Goal: Use online tool/utility: Utilize a website feature to perform a specific function

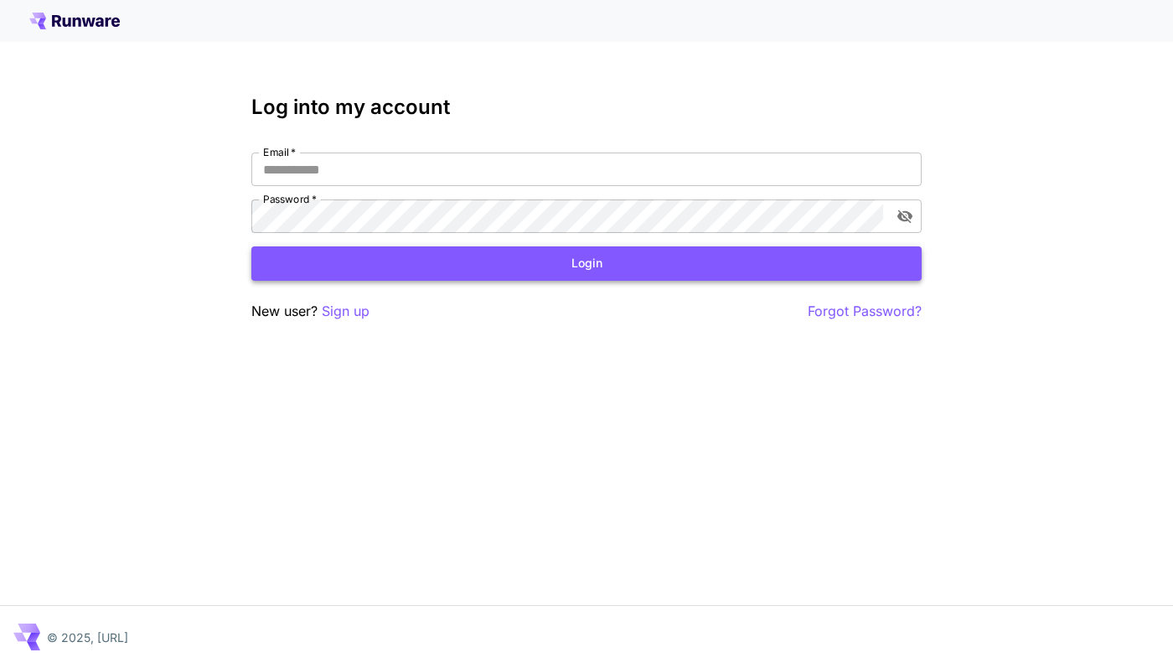
type input "**********"
click at [399, 251] on button "Login" at bounding box center [586, 263] width 670 height 34
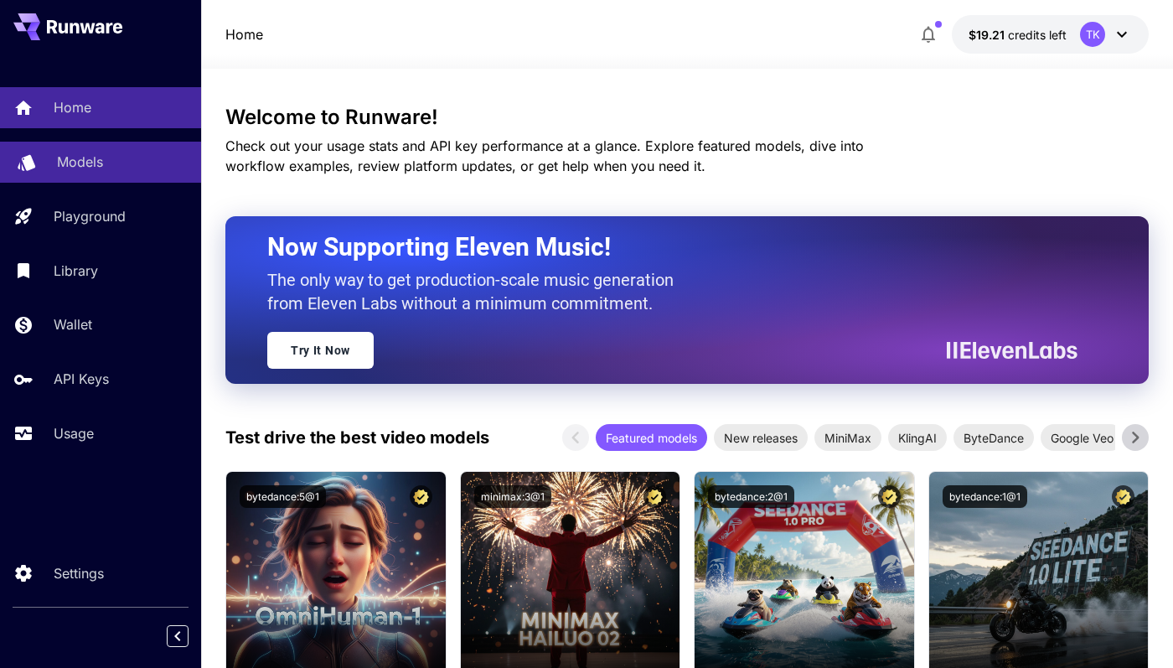
click at [64, 148] on link "Models" at bounding box center [100, 162] width 201 height 41
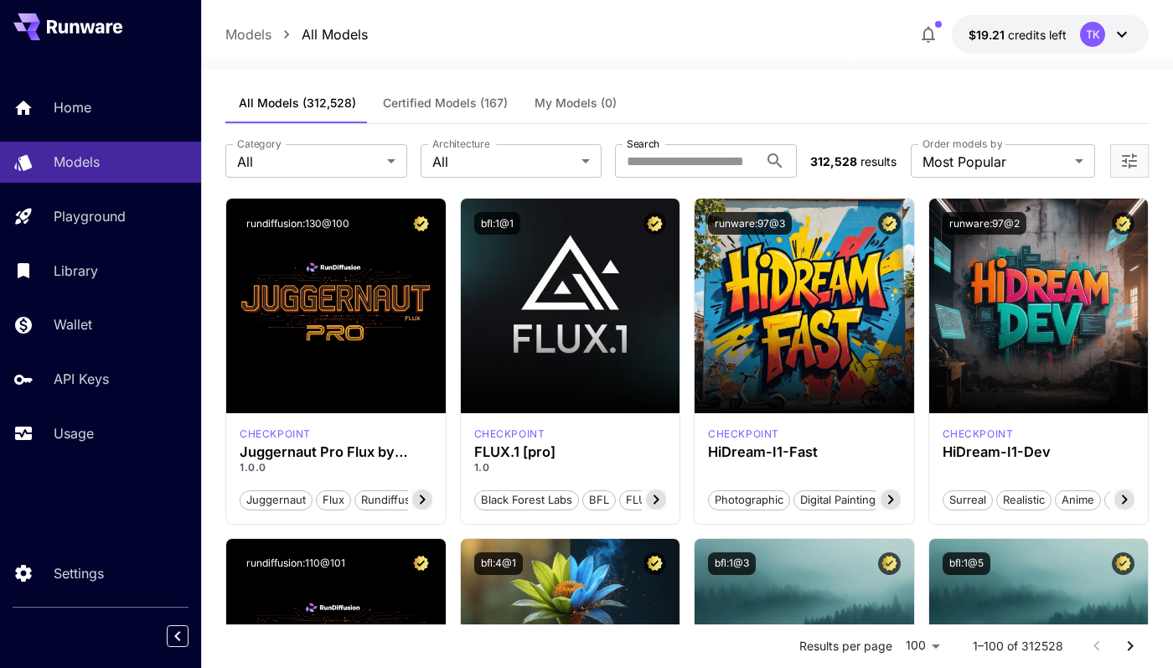
scroll to position [6, 0]
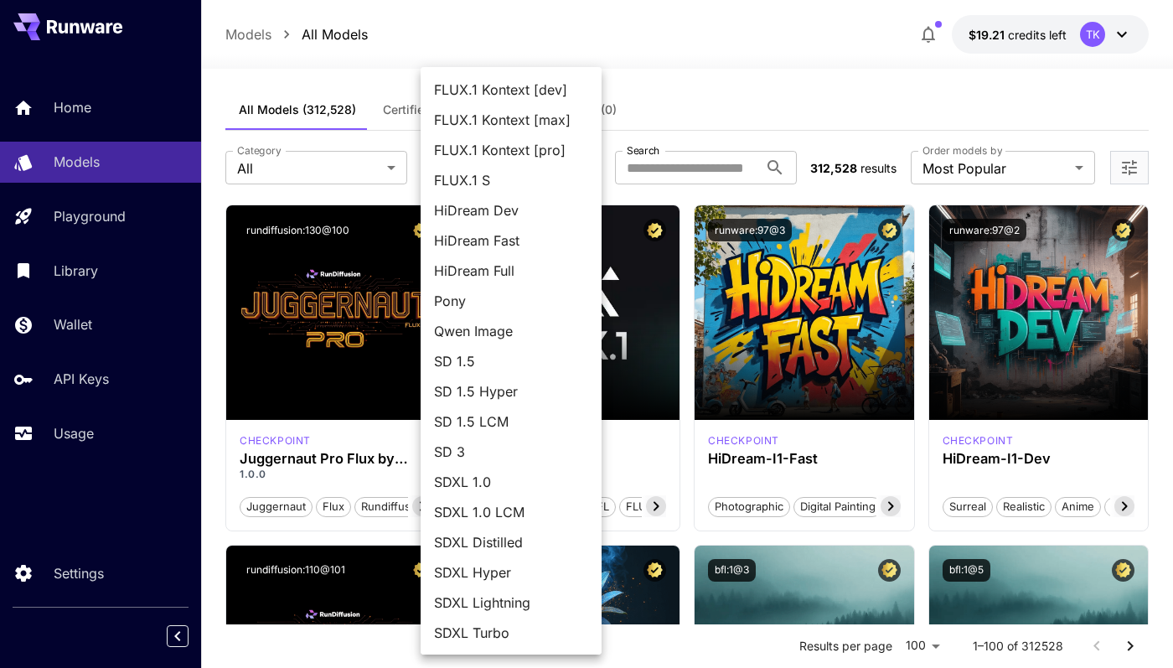
scroll to position [4, 0]
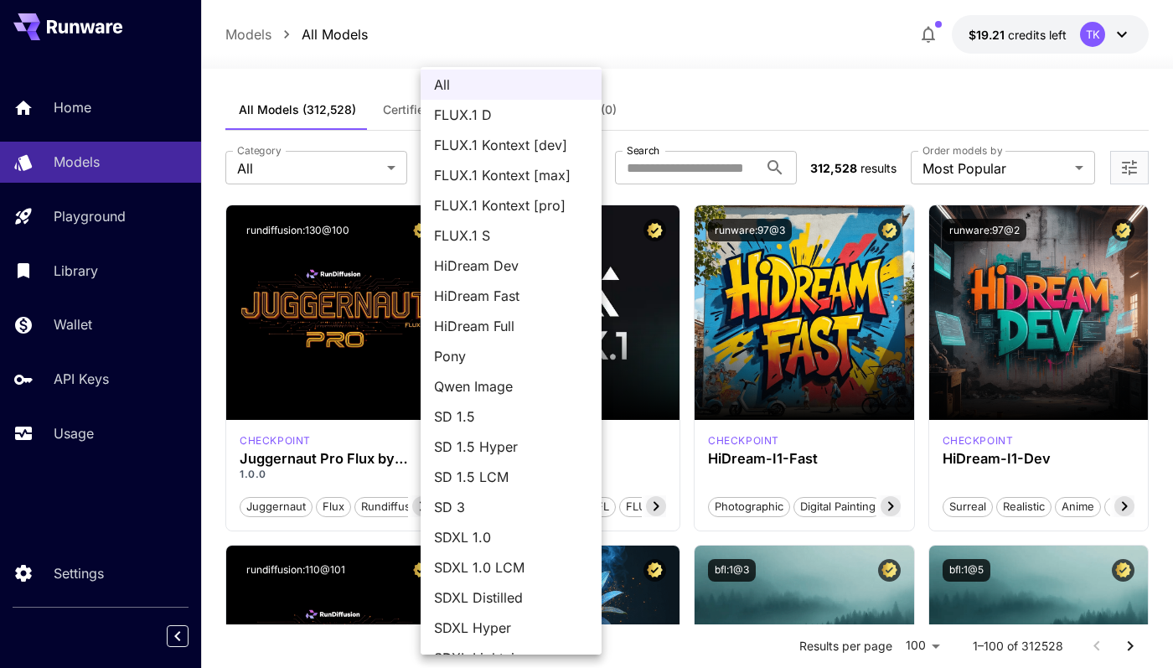
click at [471, 117] on span "FLUX.1 D" at bounding box center [511, 115] width 154 height 20
type input "******"
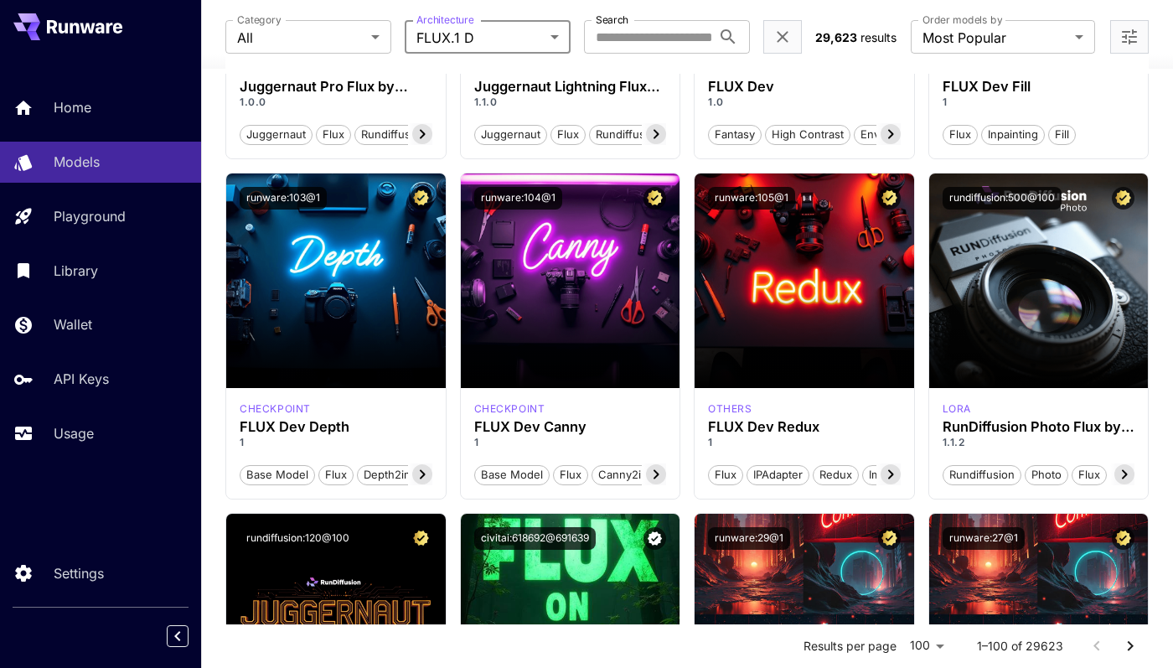
scroll to position [318, 0]
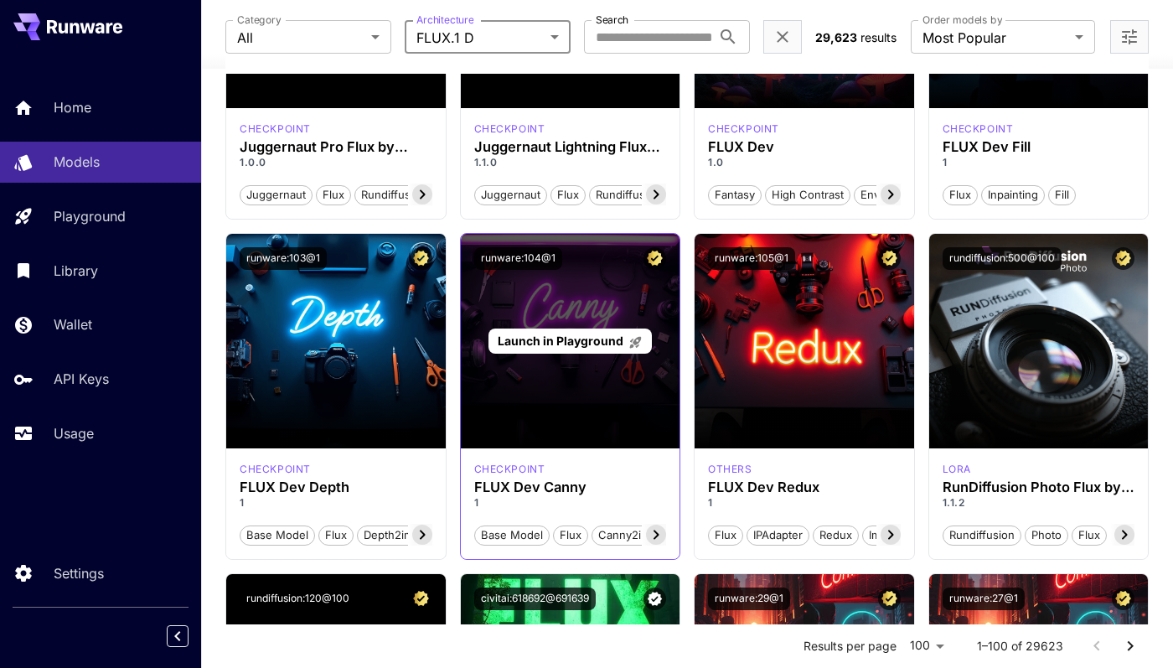
click at [575, 344] on span "Launch in Playground" at bounding box center [561, 341] width 126 height 14
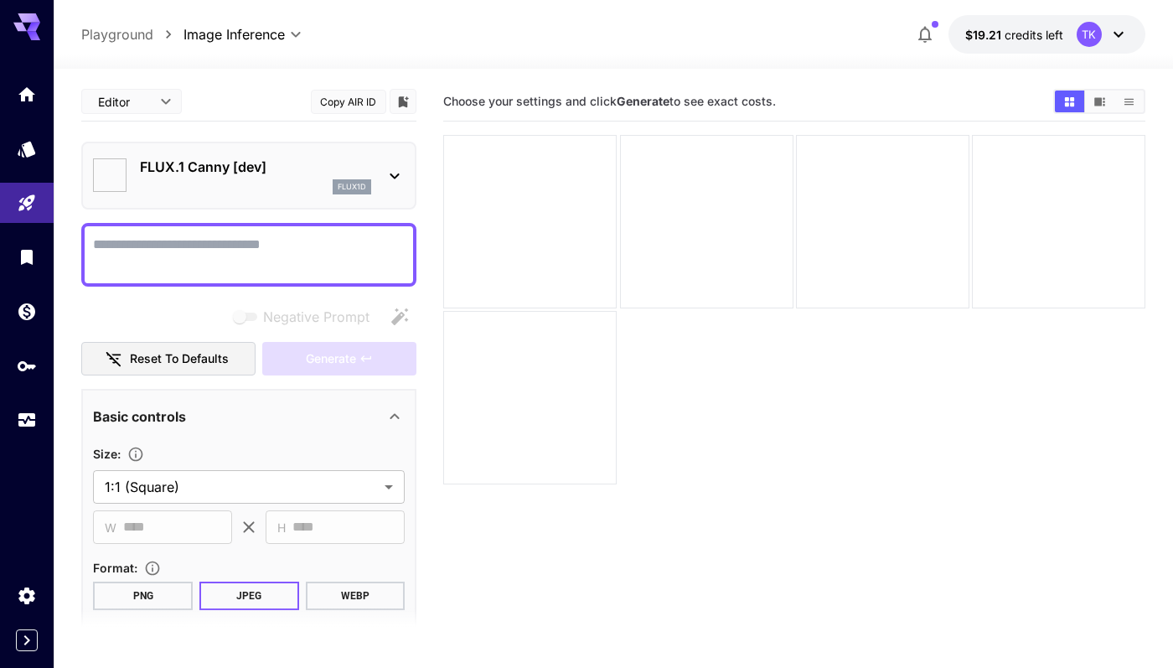
type input "*******"
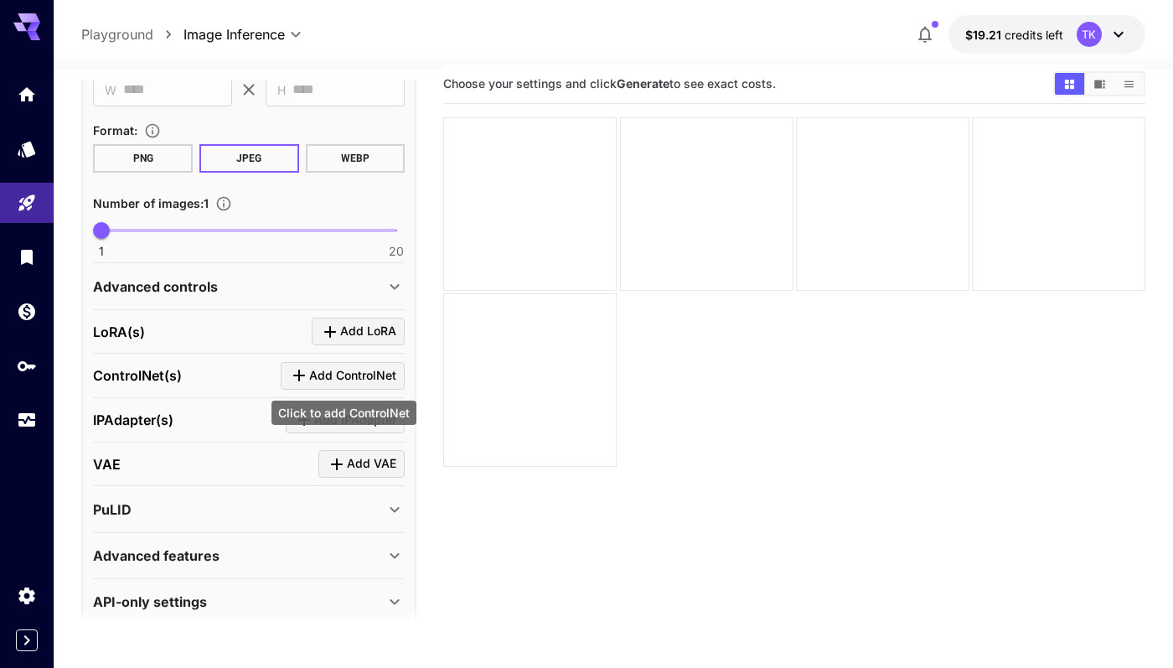
scroll to position [455, 0]
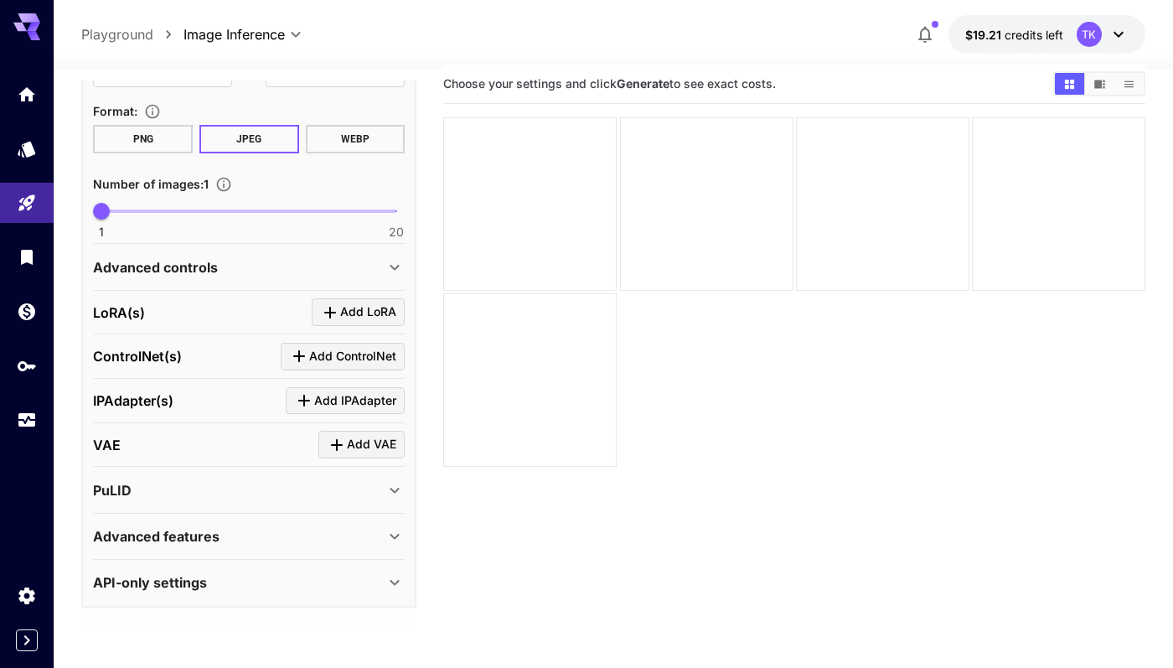
click at [381, 539] on div "Advanced features" at bounding box center [239, 536] width 292 height 20
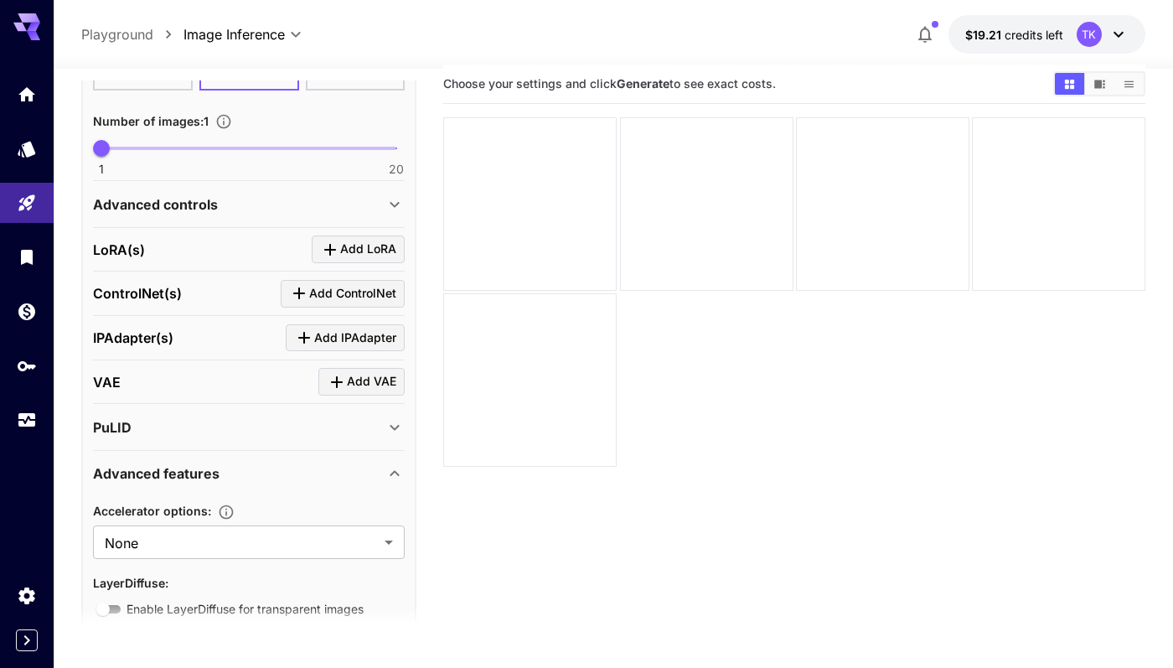
scroll to position [595, 0]
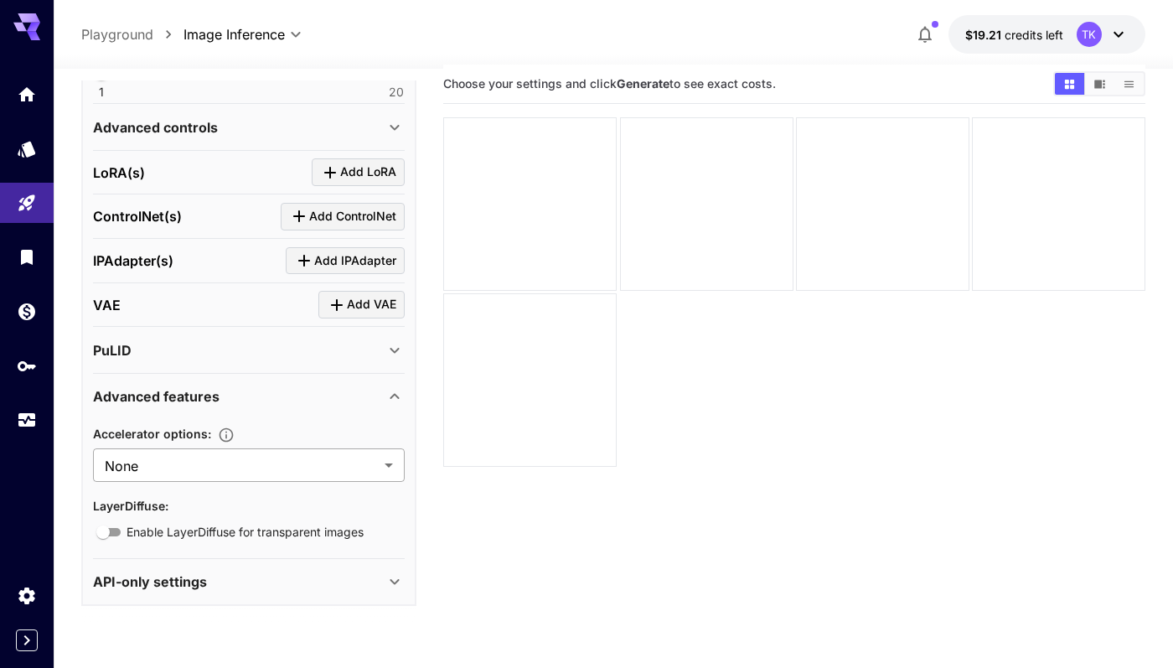
click at [375, 455] on body "**********" at bounding box center [586, 382] width 1173 height 800
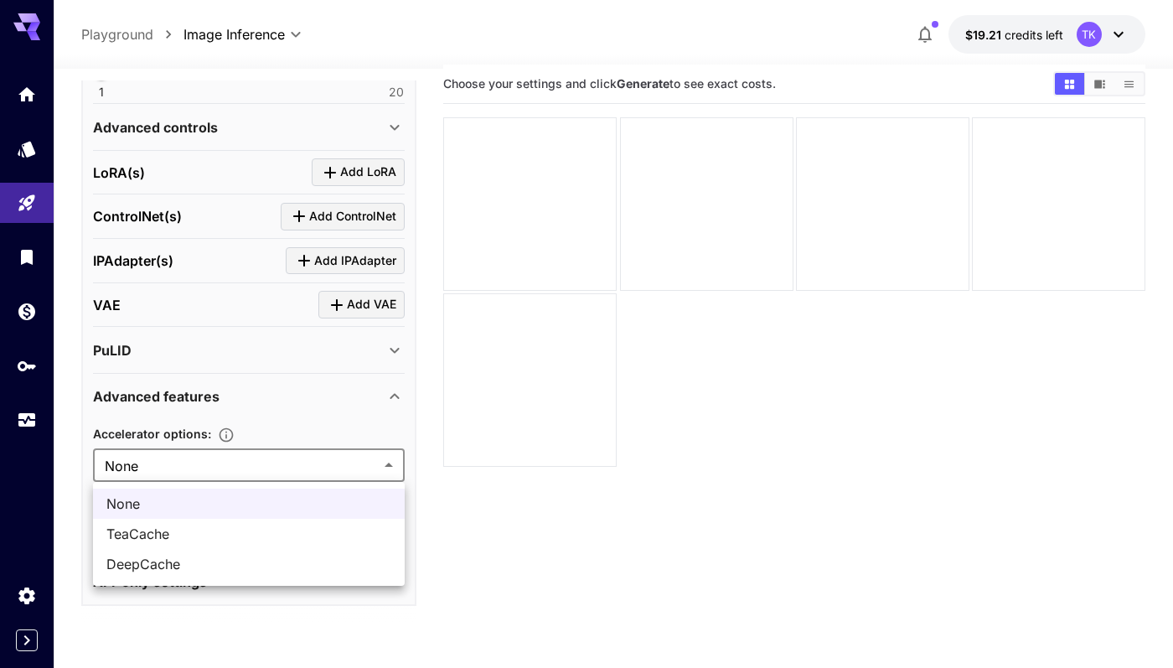
click at [375, 455] on div at bounding box center [586, 334] width 1173 height 668
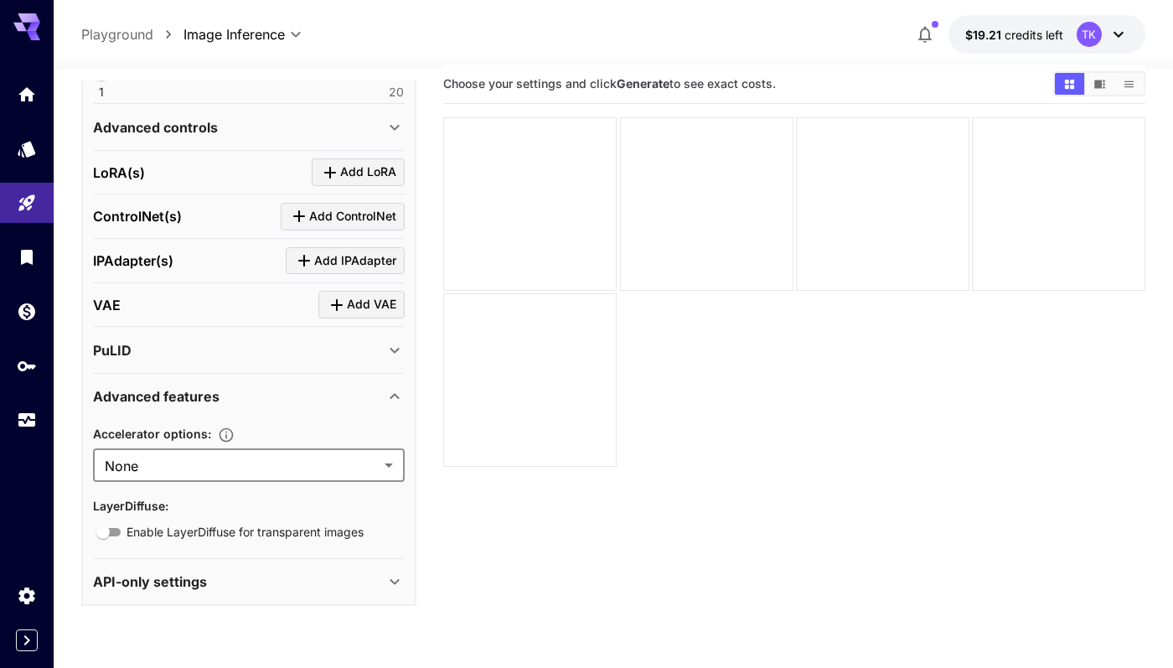
click at [357, 387] on div "Advanced features" at bounding box center [239, 396] width 292 height 20
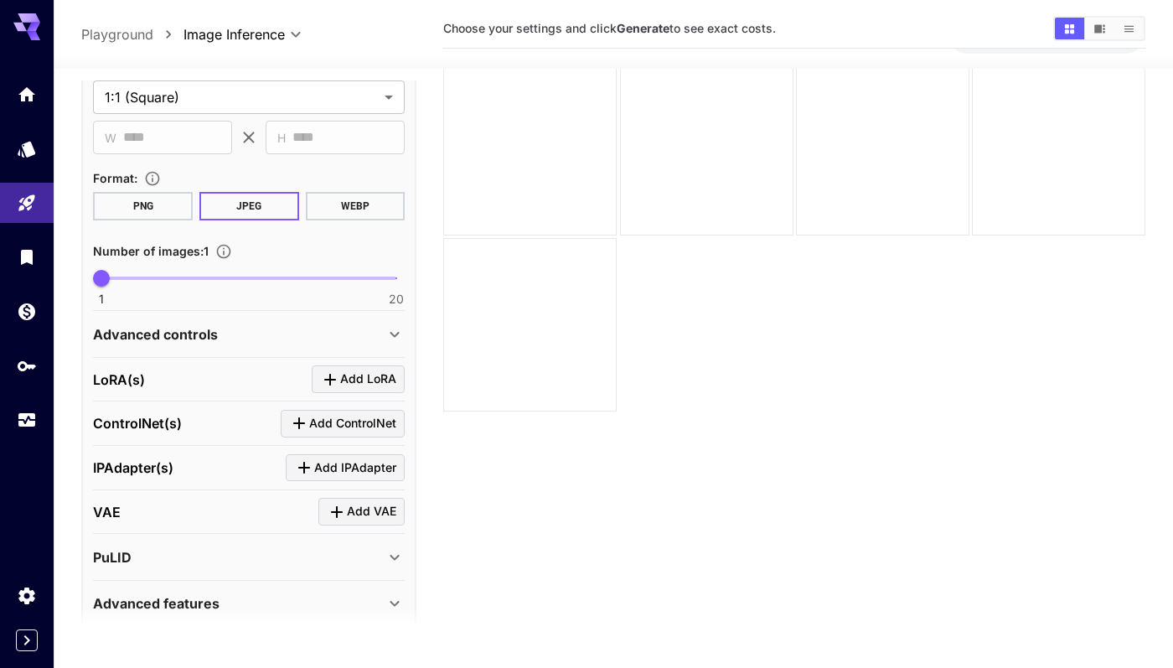
scroll to position [455, 0]
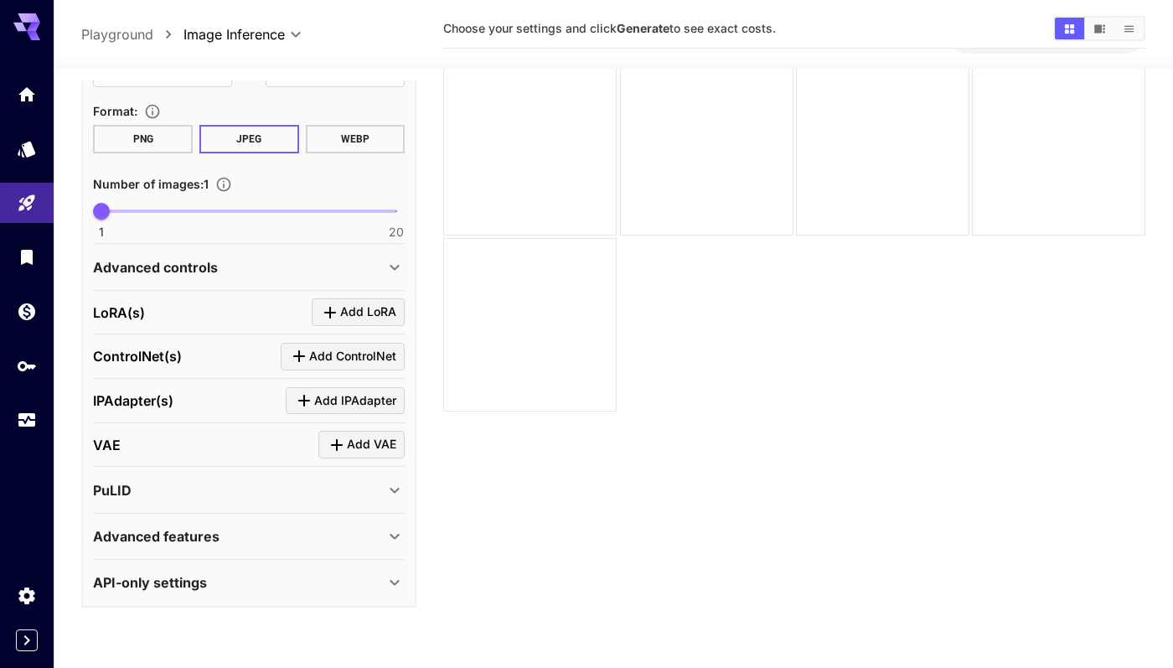
click at [397, 265] on icon at bounding box center [395, 268] width 9 height 6
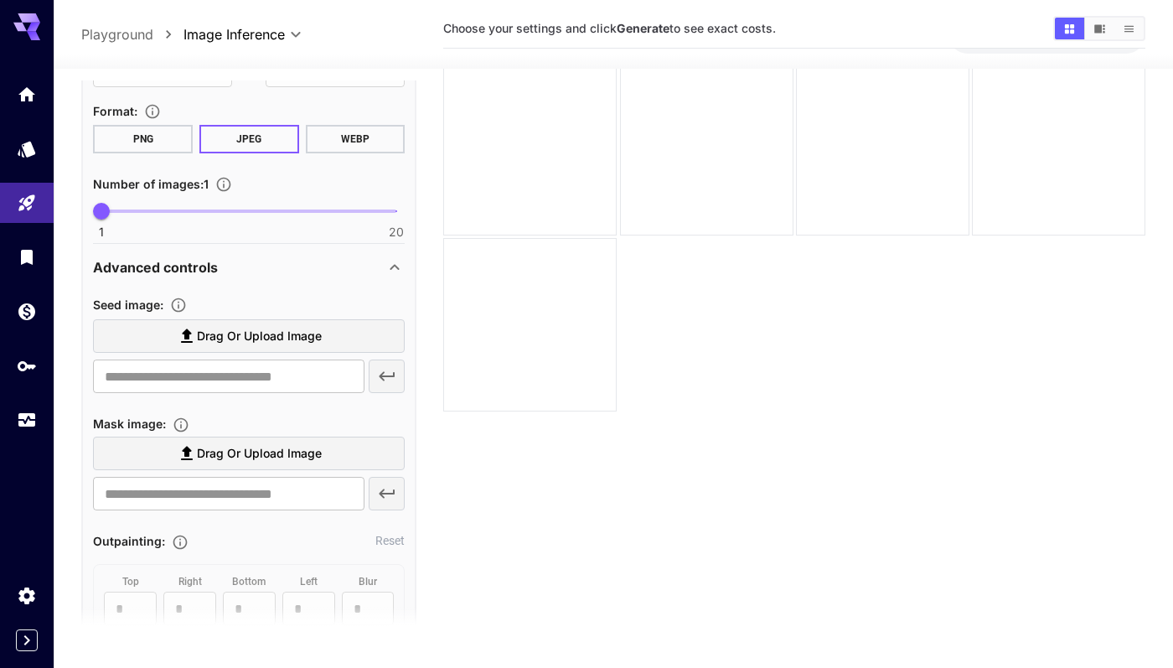
click at [397, 265] on icon at bounding box center [395, 267] width 20 height 20
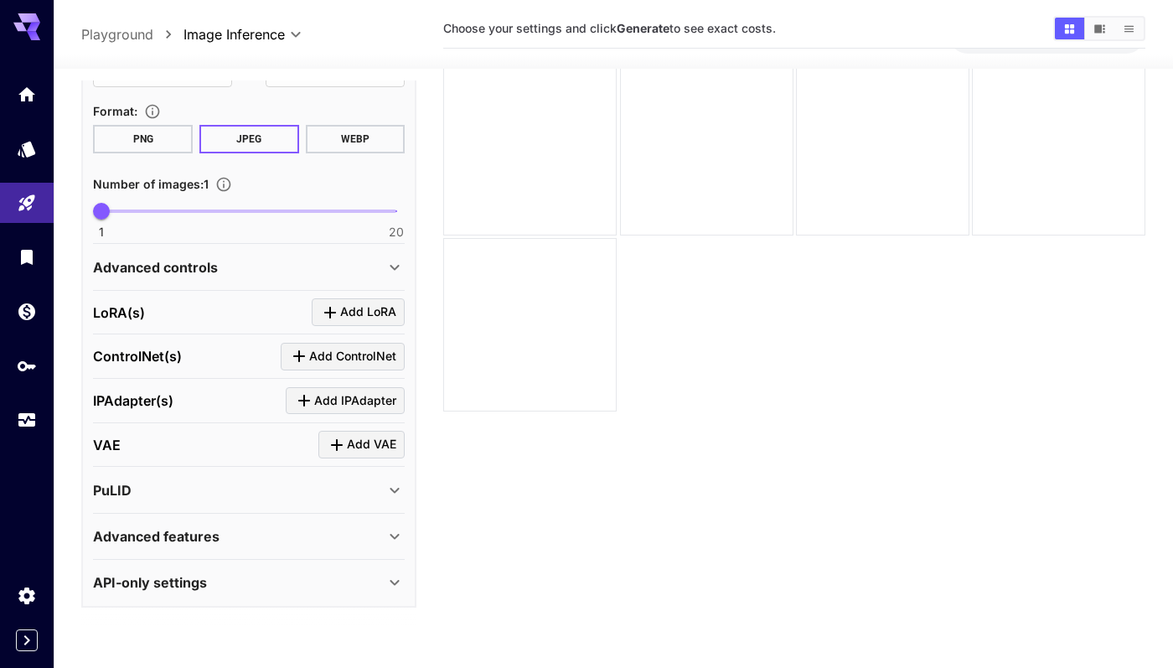
click at [397, 265] on icon at bounding box center [395, 268] width 9 height 6
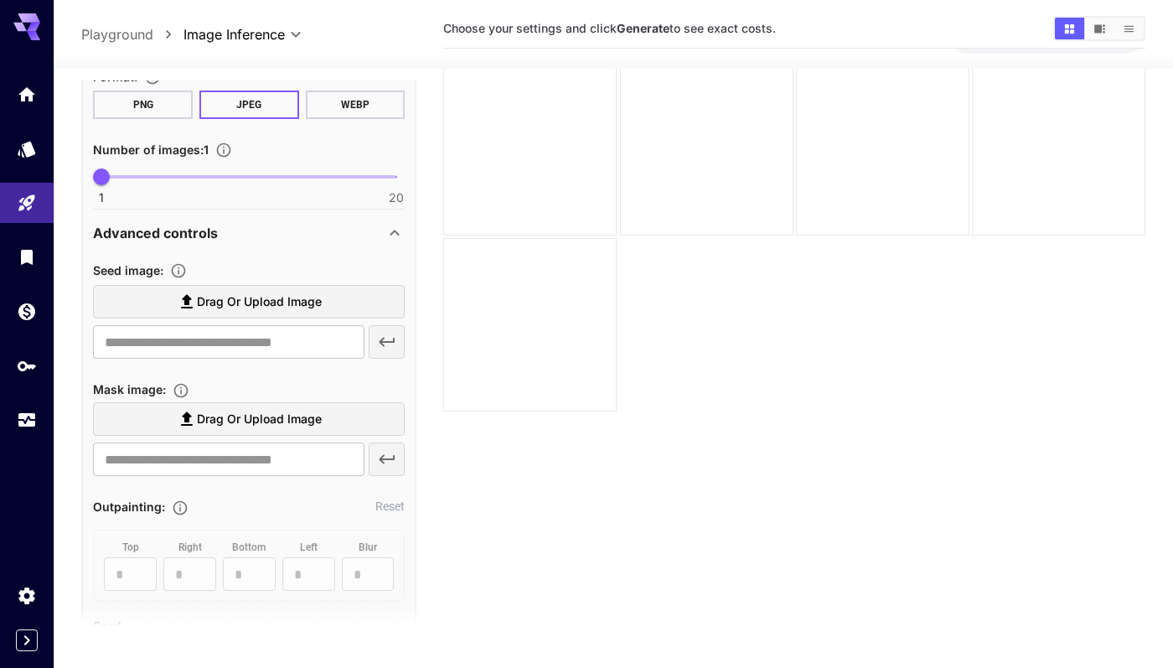
scroll to position [499, 0]
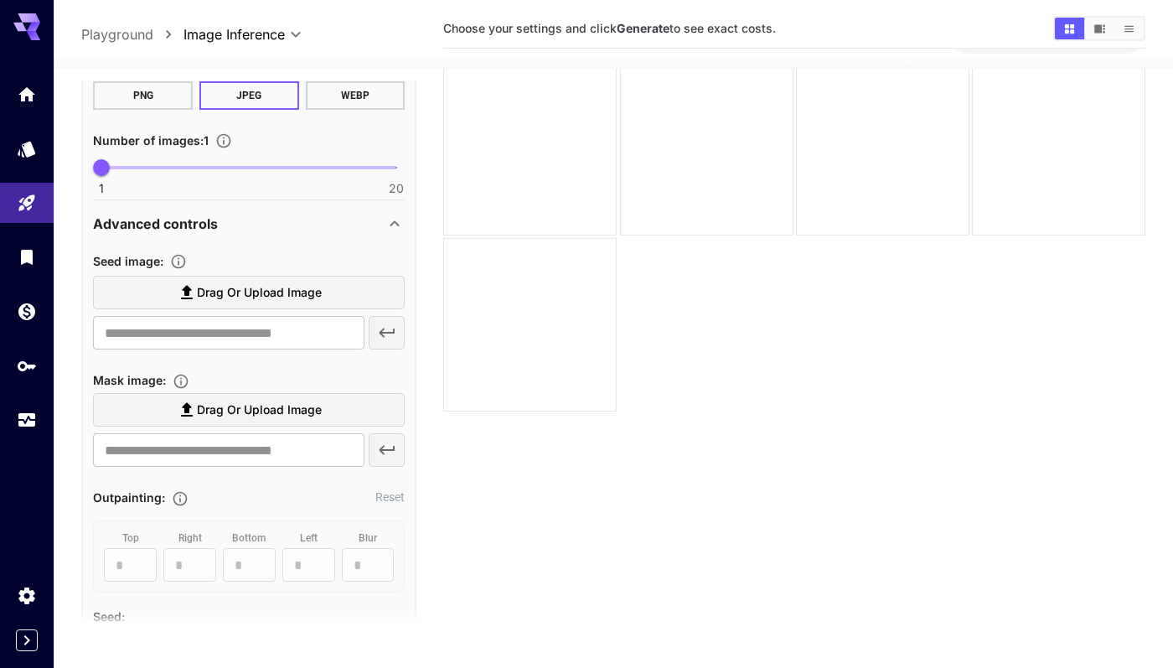
click at [397, 209] on div "Advanced controls" at bounding box center [249, 224] width 312 height 40
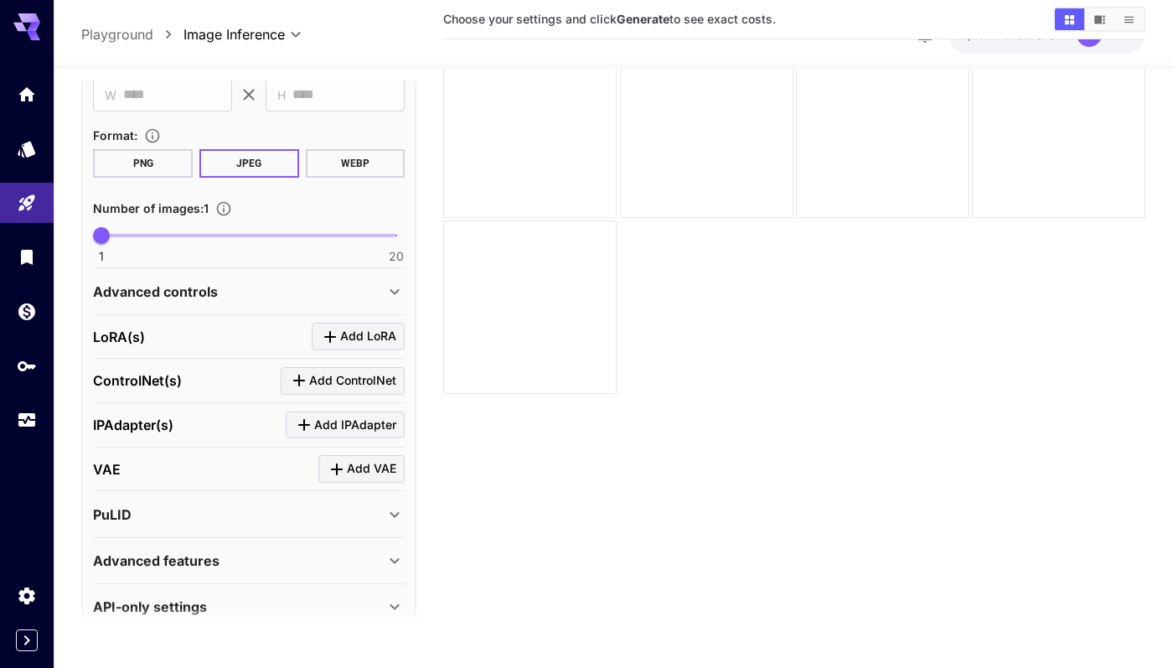
scroll to position [455, 0]
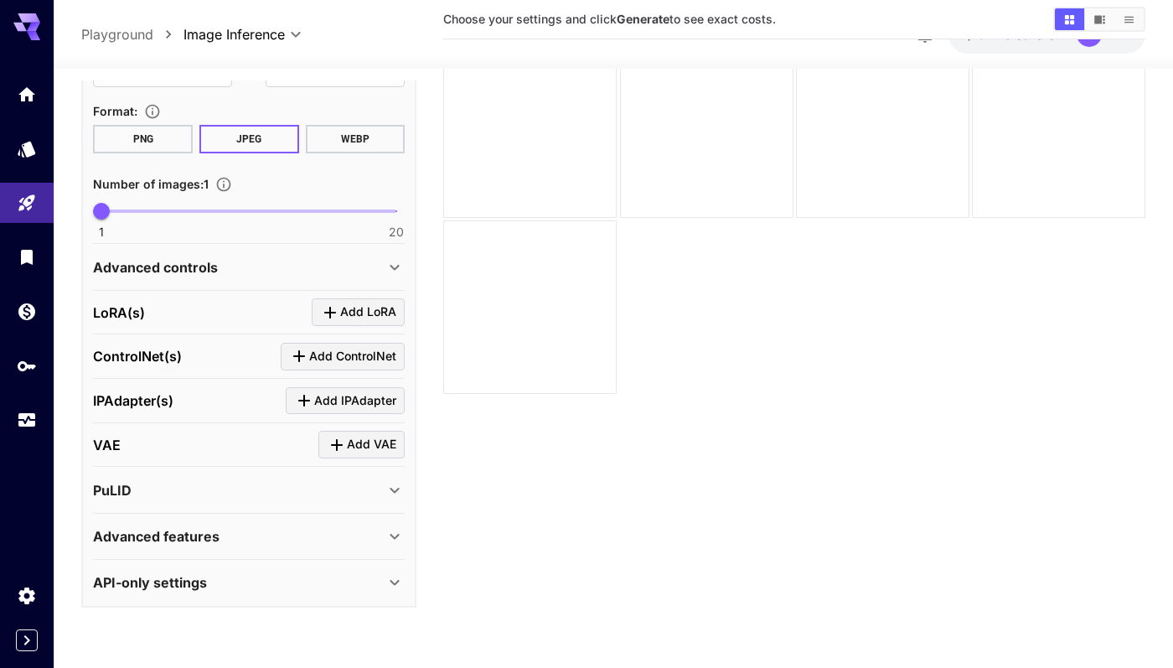
click at [393, 495] on icon at bounding box center [395, 490] width 20 height 20
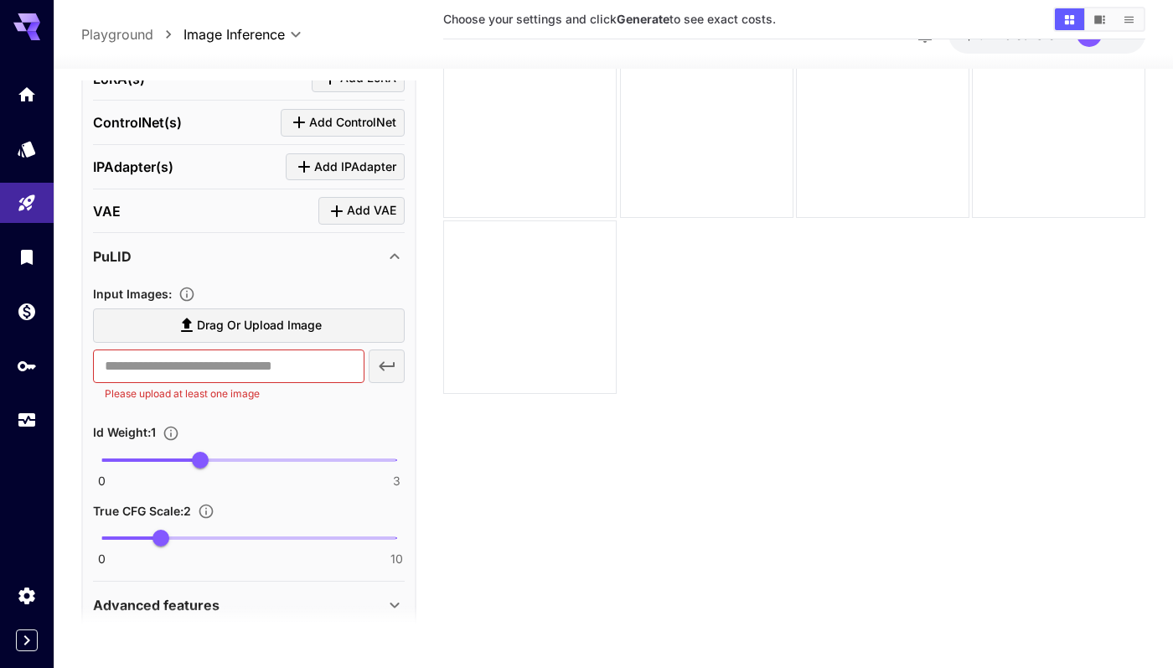
scroll to position [744, 0]
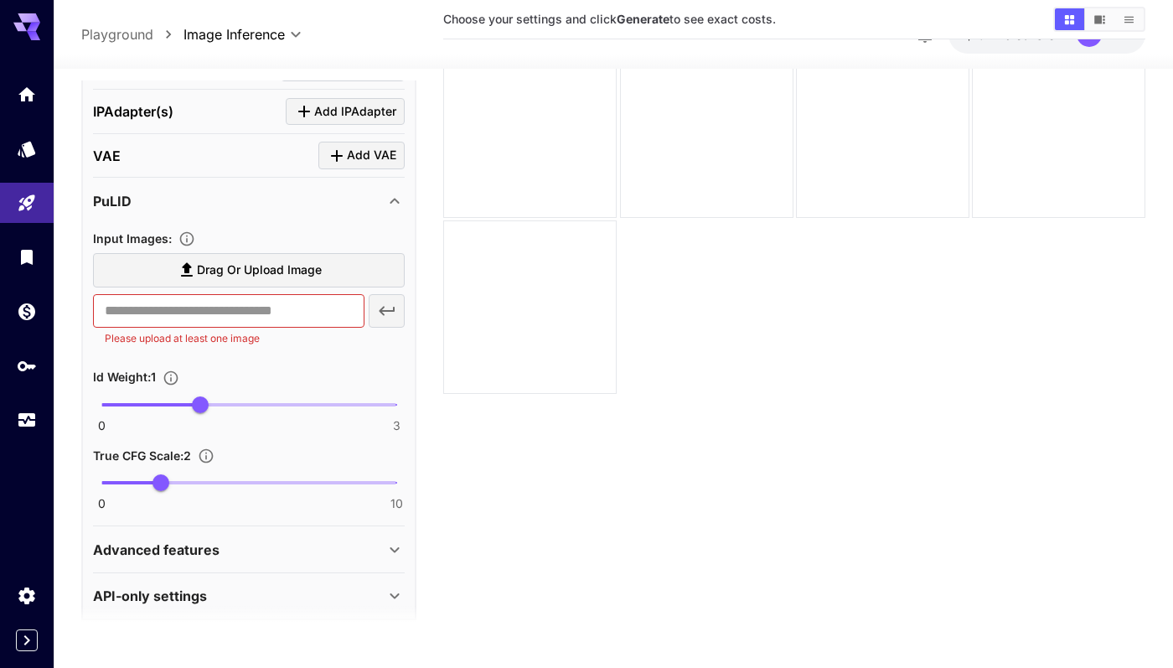
click at [393, 204] on icon at bounding box center [395, 201] width 20 height 20
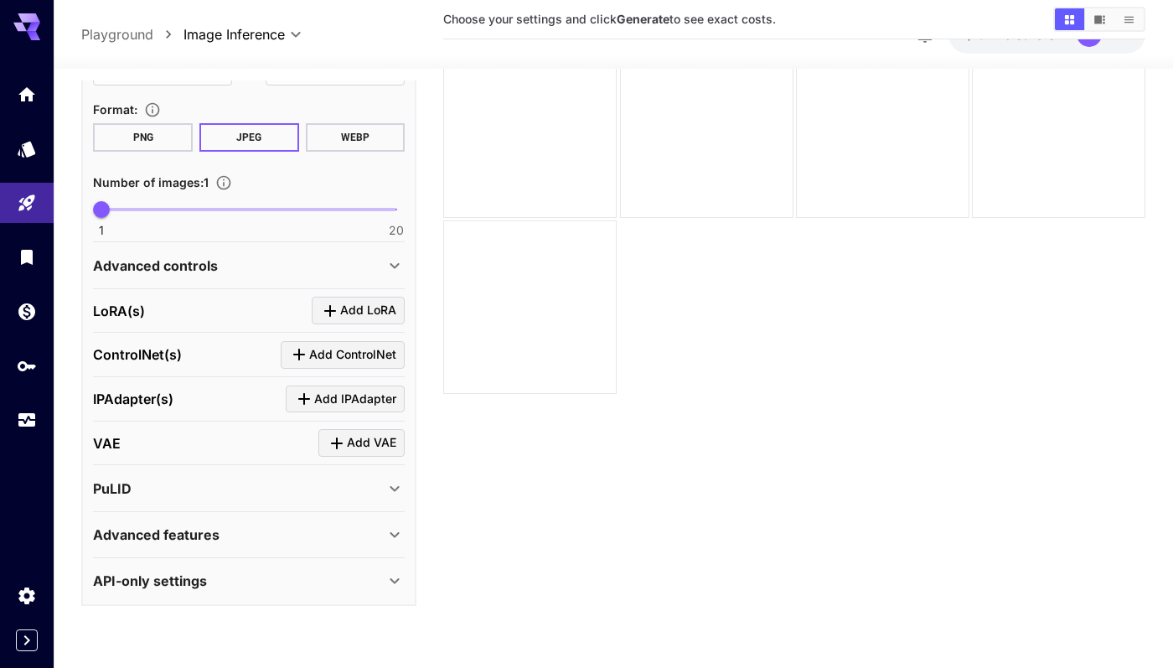
scroll to position [455, 0]
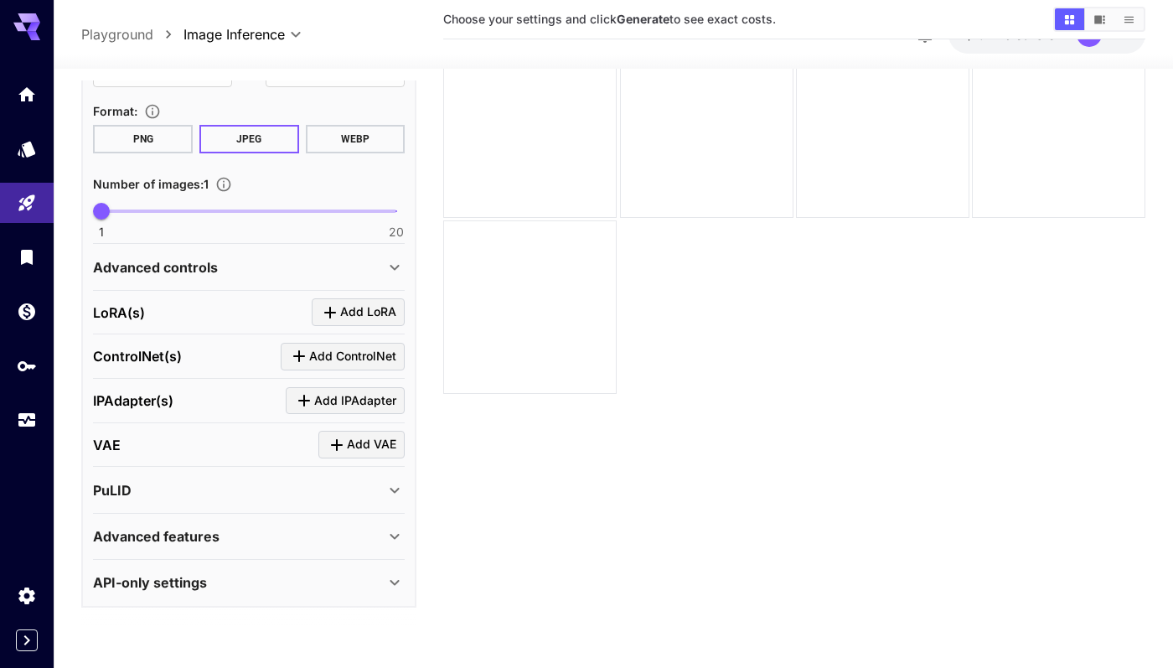
click at [396, 525] on div "Advanced features" at bounding box center [249, 536] width 312 height 40
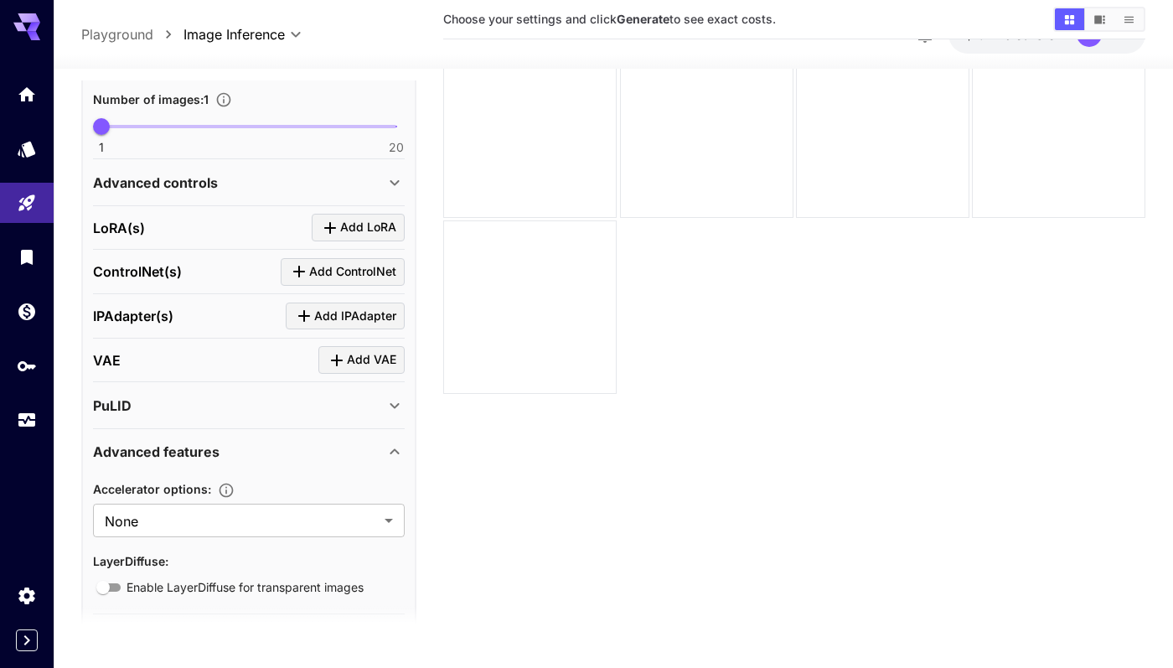
scroll to position [595, 0]
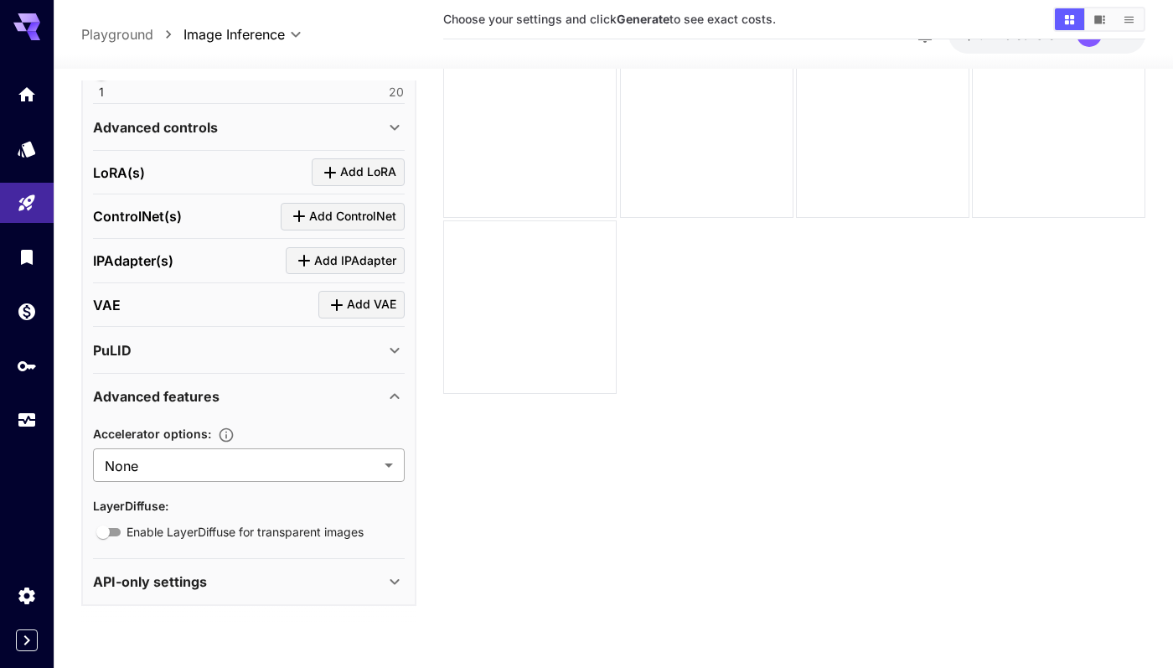
click at [365, 463] on body "**********" at bounding box center [586, 309] width 1173 height 800
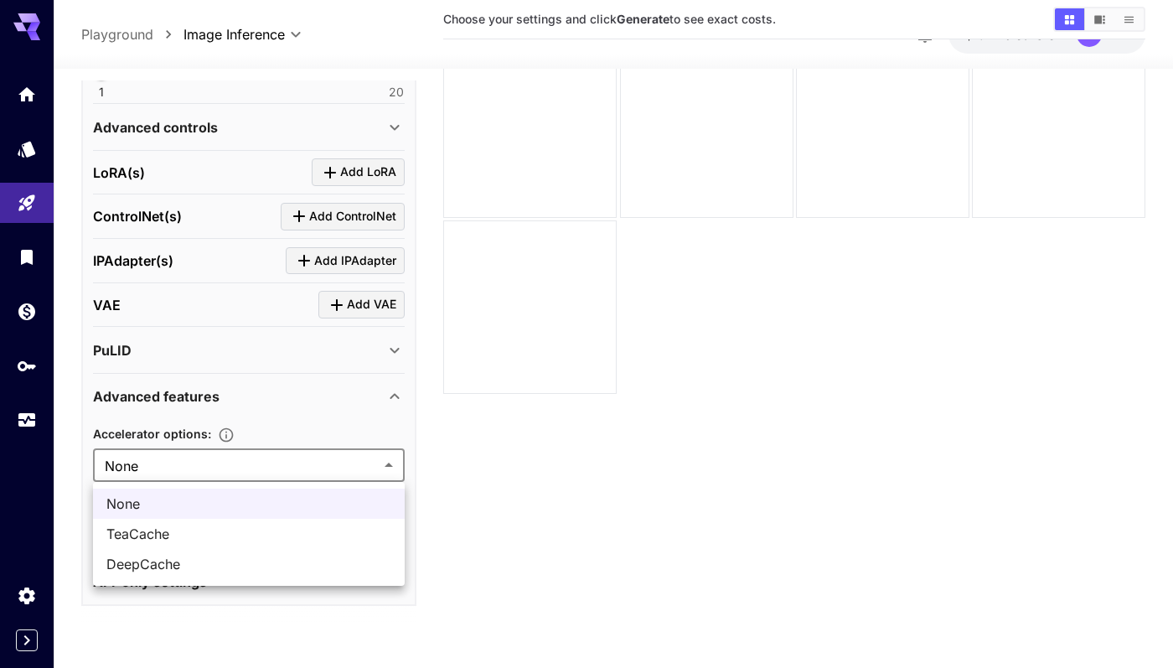
click at [365, 463] on div at bounding box center [586, 334] width 1173 height 668
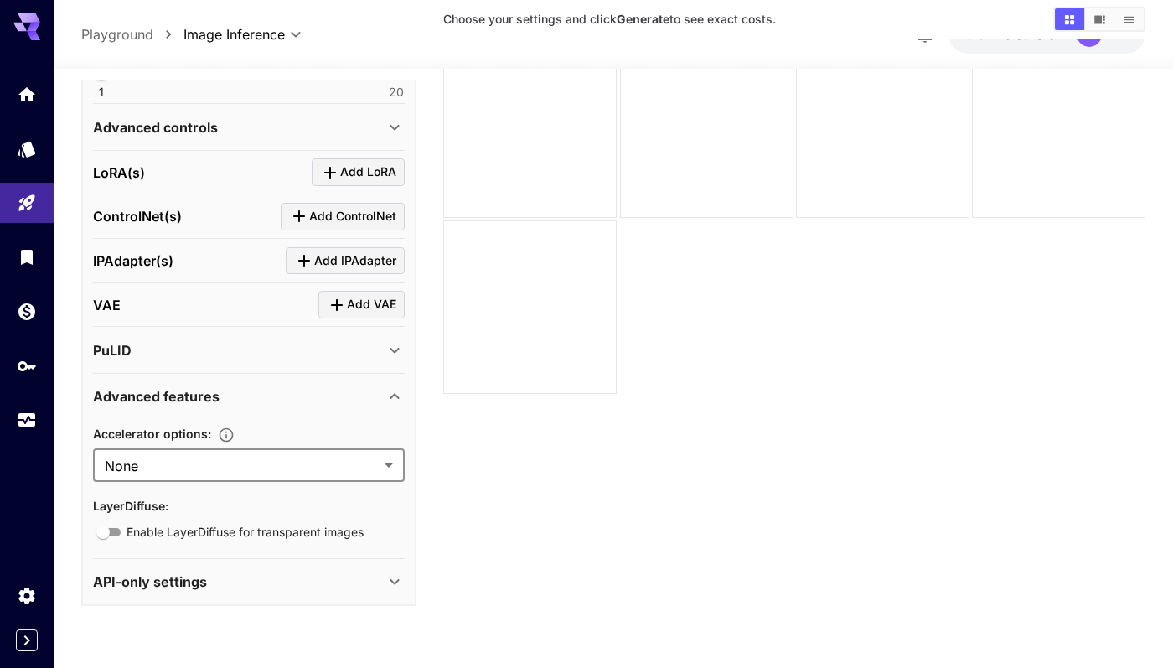
click at [396, 401] on icon at bounding box center [395, 396] width 20 height 20
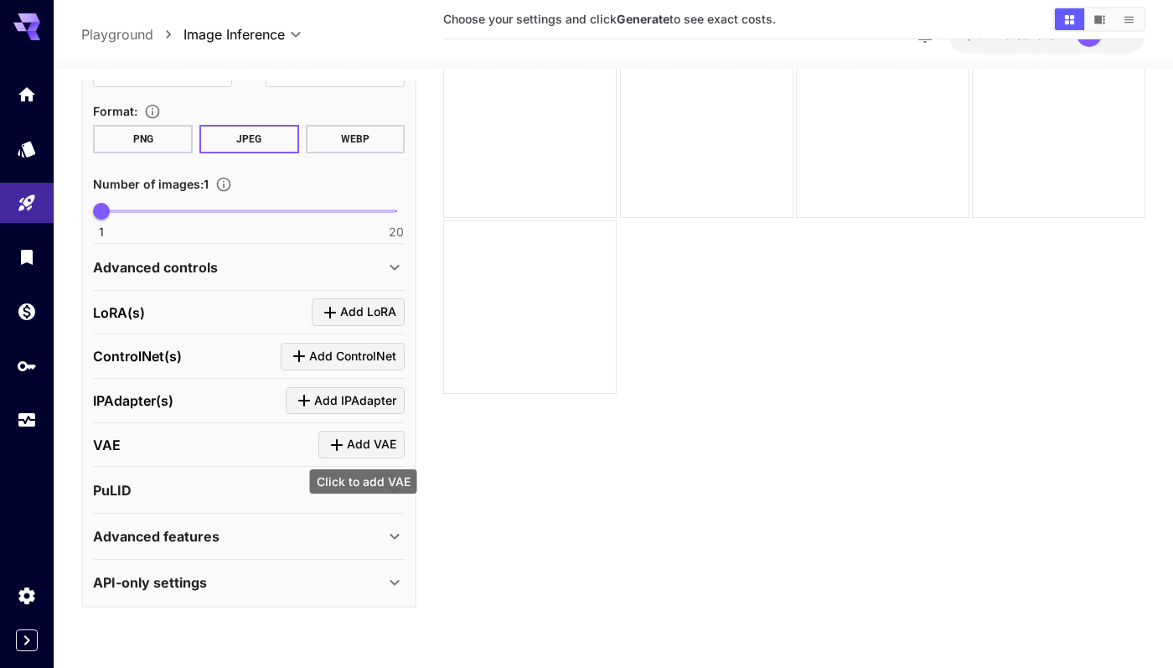
scroll to position [132, 0]
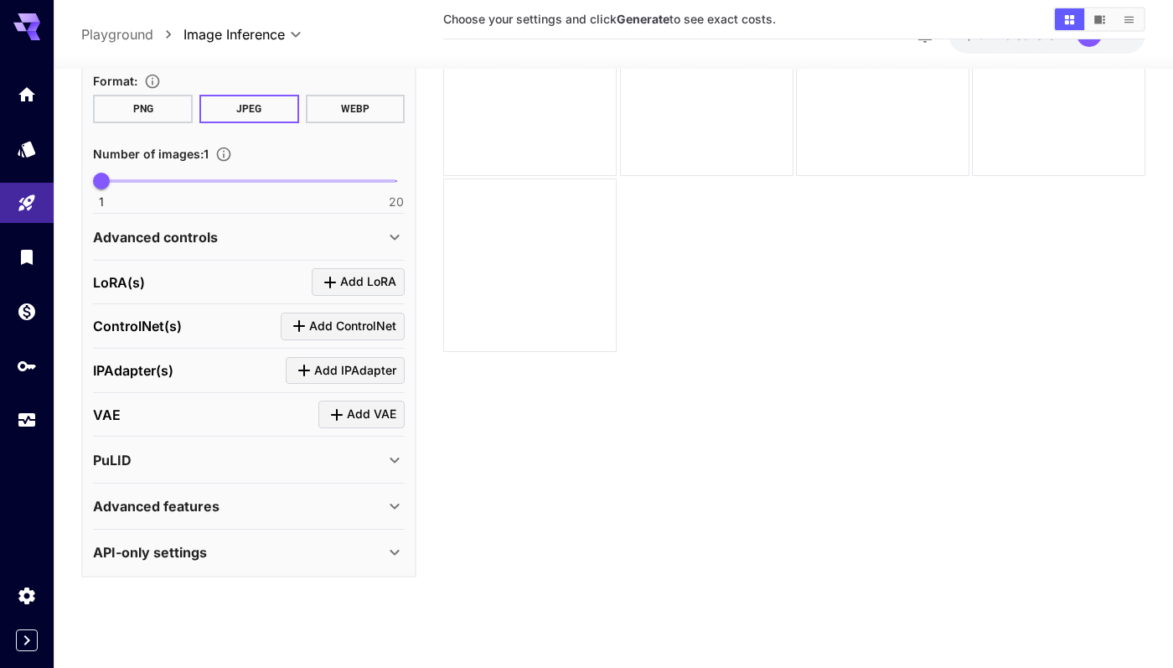
click at [391, 543] on icon at bounding box center [395, 552] width 20 height 20
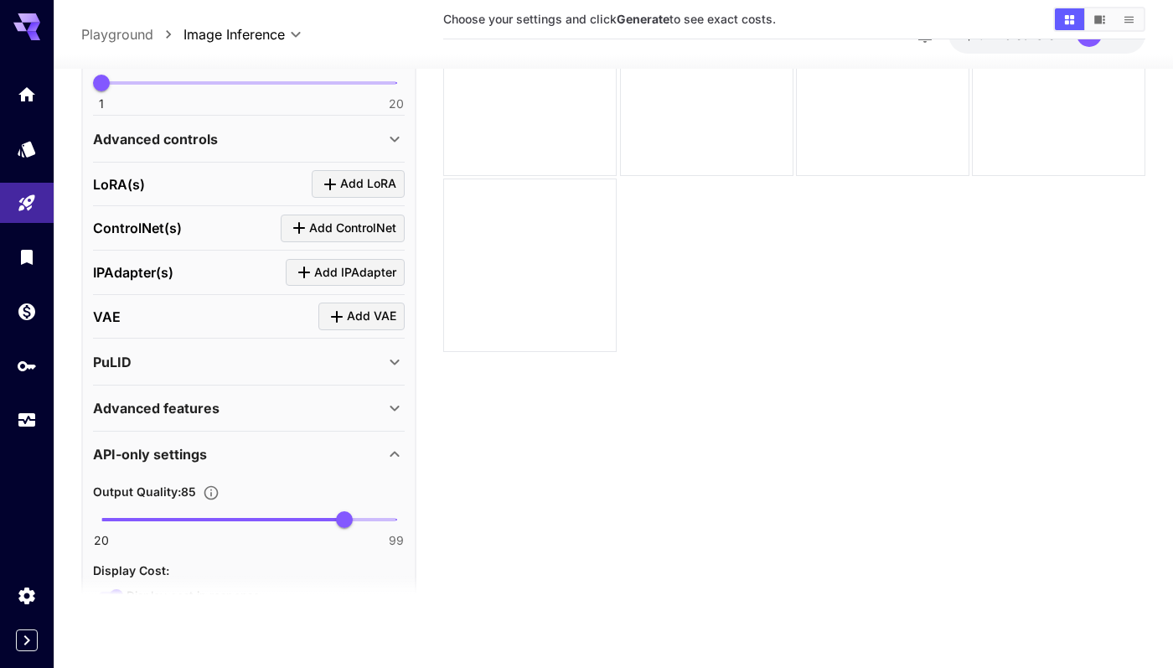
scroll to position [552, 0]
click at [395, 455] on icon at bounding box center [395, 455] width 20 height 20
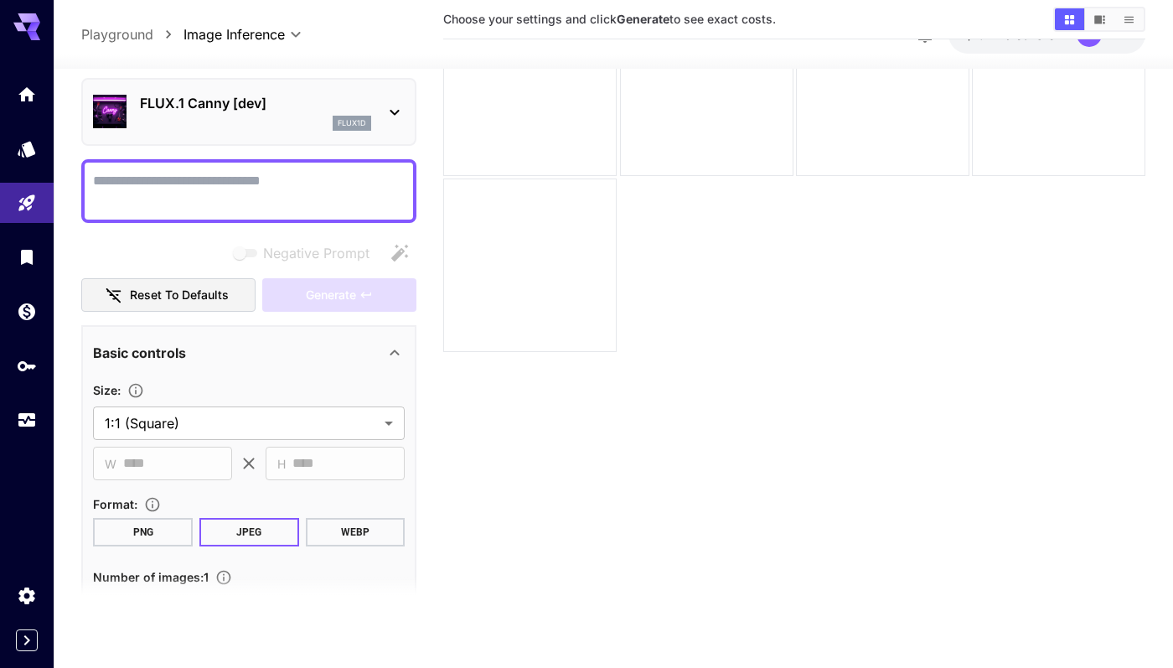
scroll to position [0, 0]
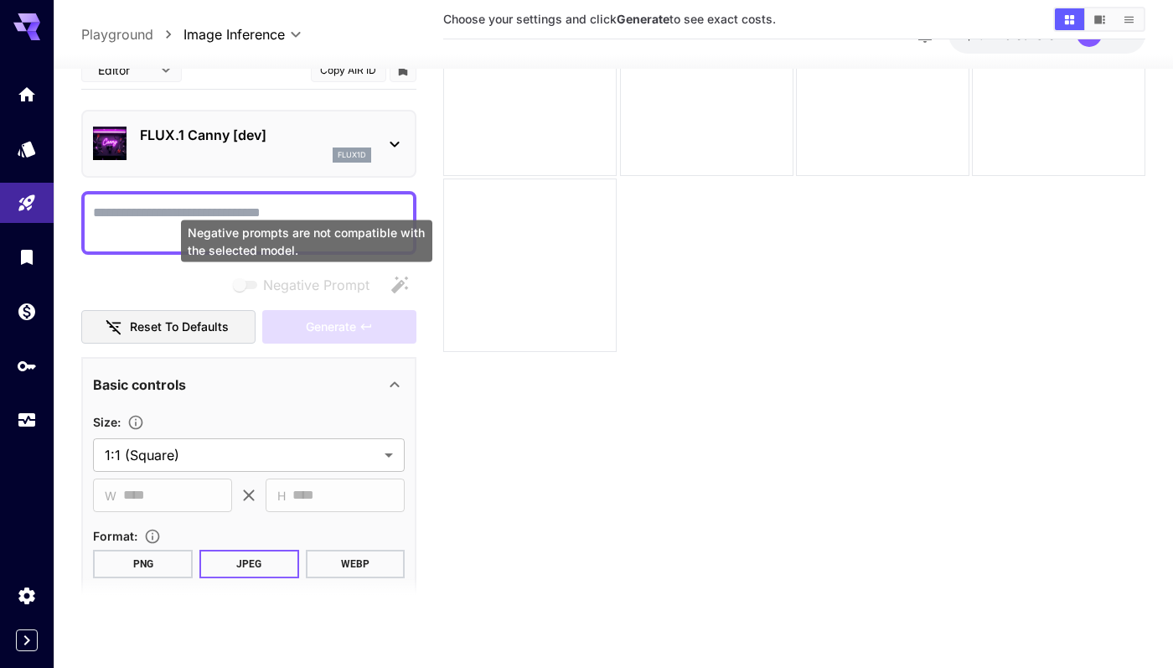
click at [209, 219] on div "Negative prompts are not compatible with the selected model." at bounding box center [306, 246] width 255 height 55
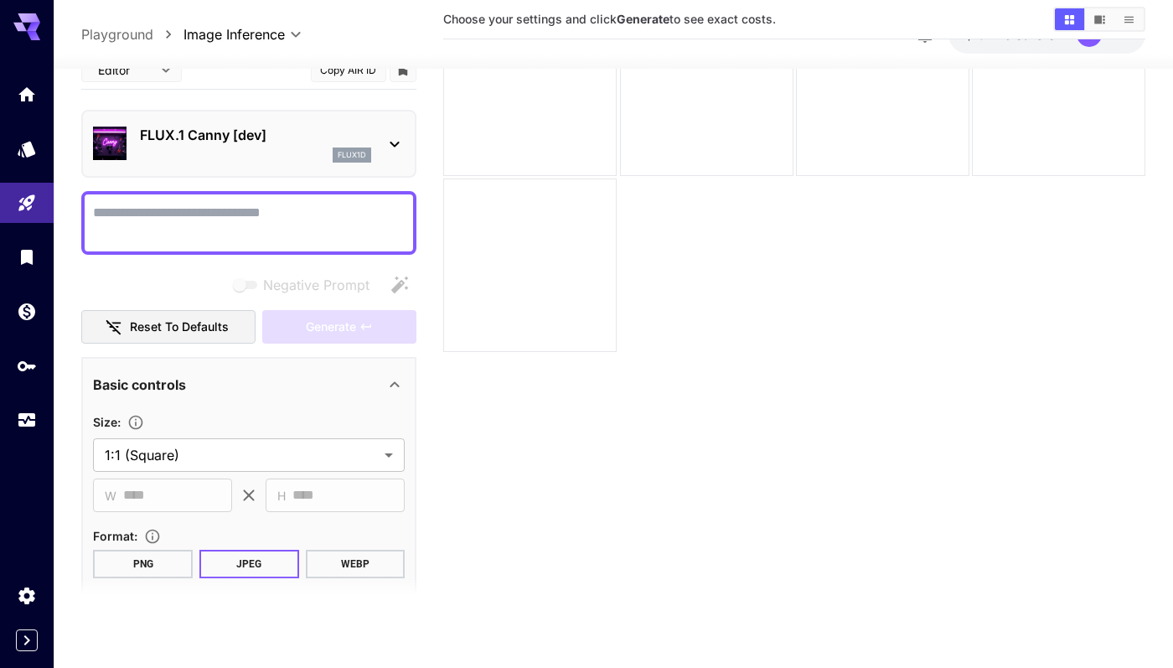
click at [178, 205] on textarea "Negative Prompt" at bounding box center [249, 222] width 312 height 40
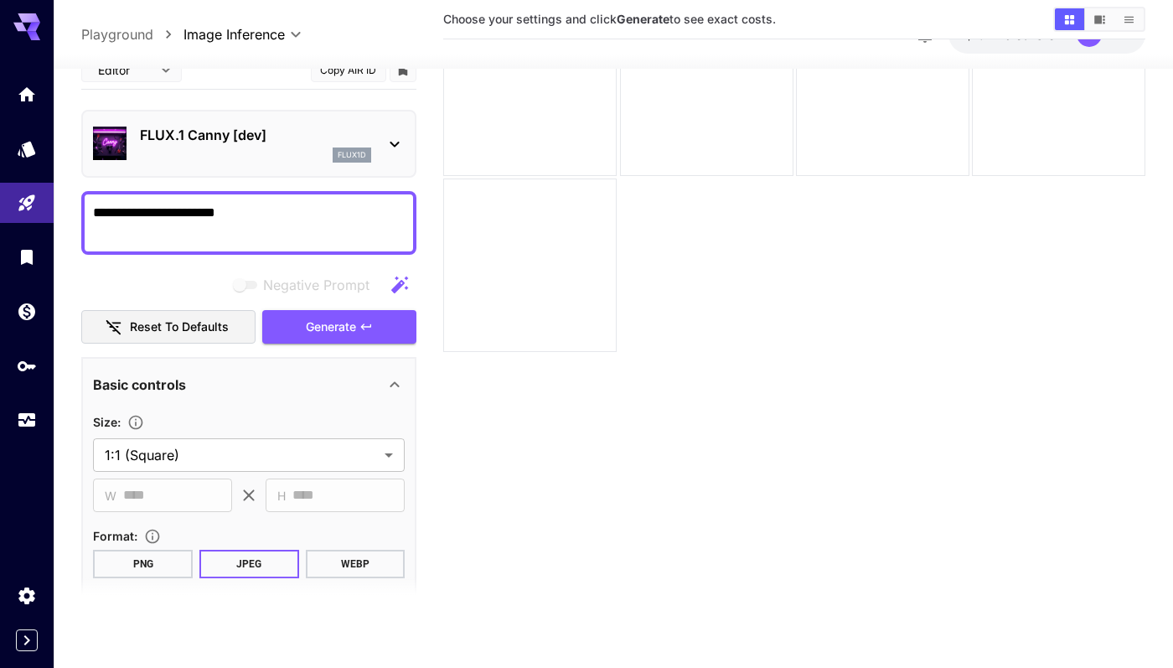
click at [254, 204] on textarea "**********" at bounding box center [249, 222] width 312 height 40
click at [297, 210] on textarea "**********" at bounding box center [249, 222] width 312 height 40
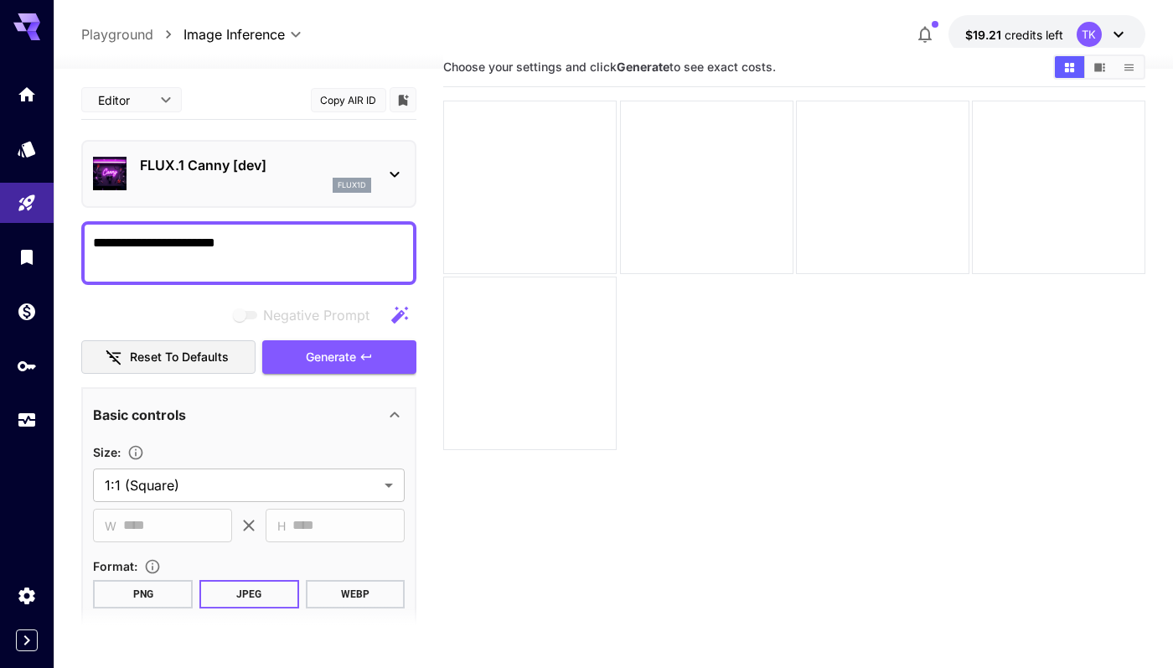
scroll to position [28, 0]
type textarea "**********"
click at [339, 354] on span "Generate" at bounding box center [331, 357] width 50 height 21
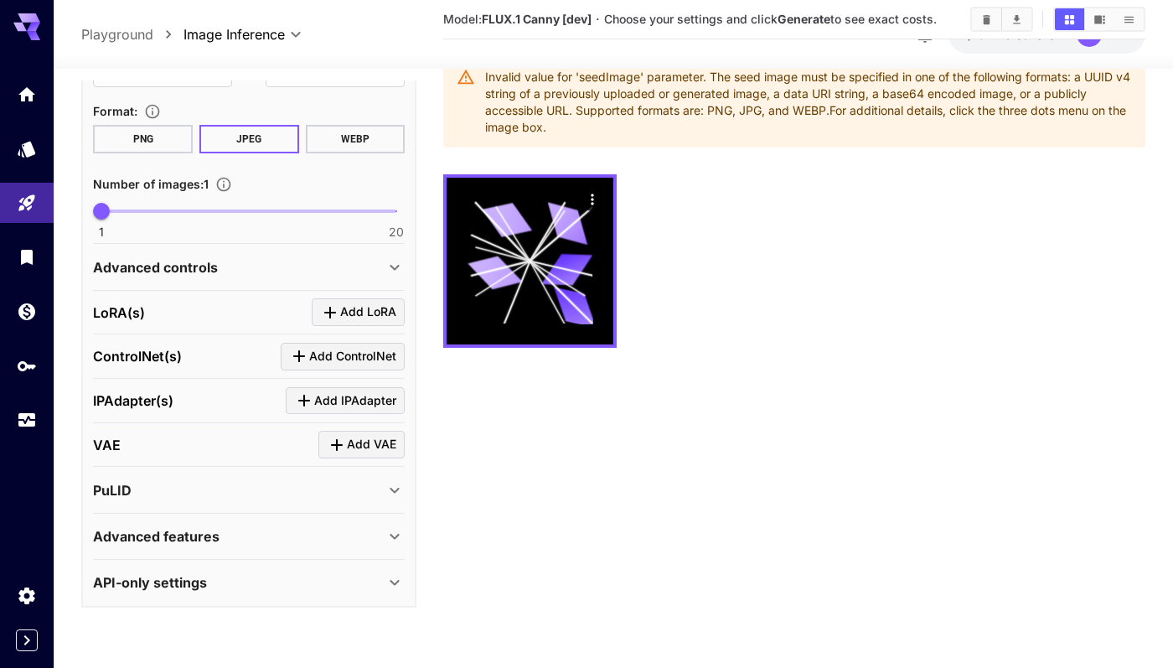
scroll to position [106, 0]
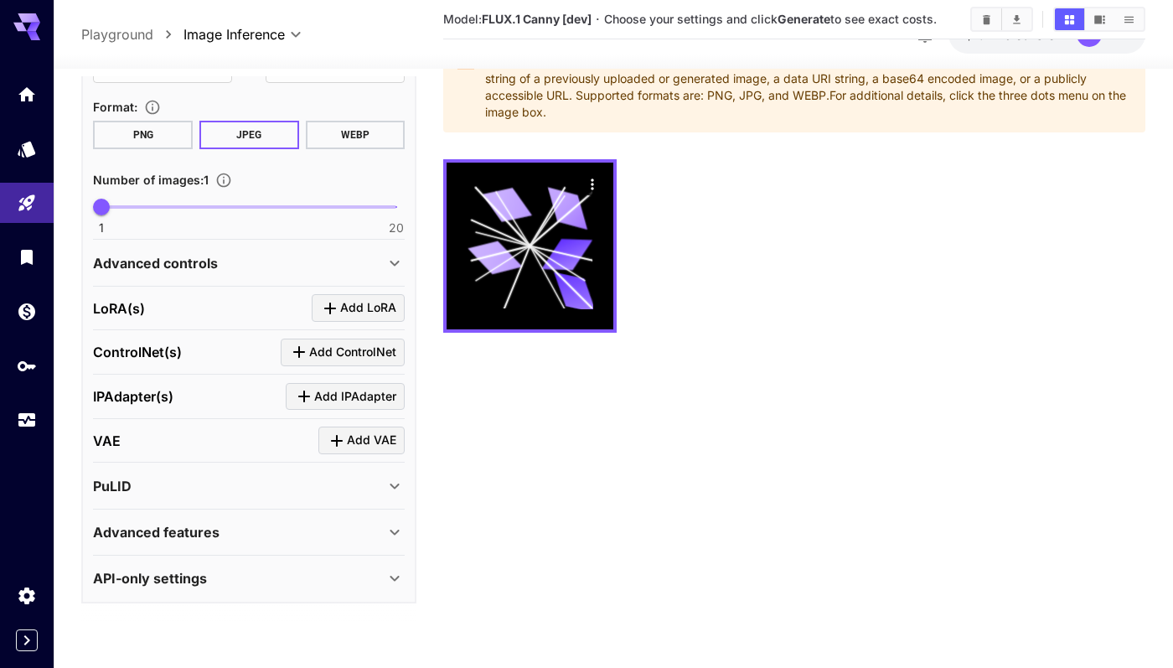
click at [396, 532] on icon at bounding box center [395, 533] width 9 height 6
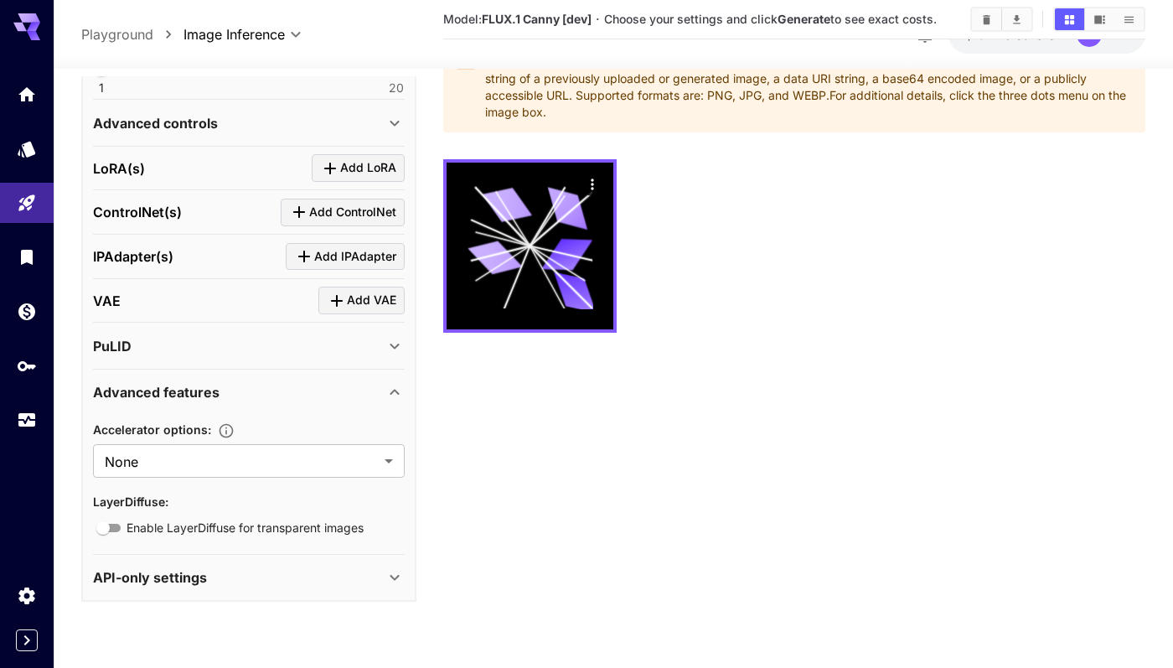
click at [396, 389] on icon at bounding box center [395, 392] width 20 height 20
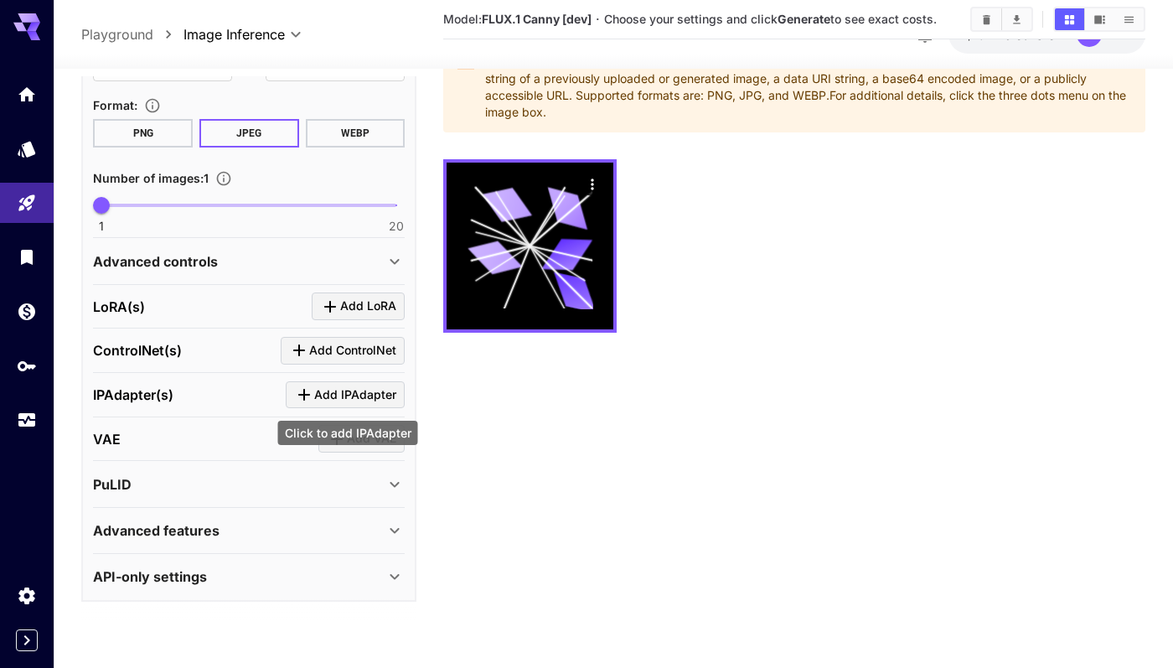
scroll to position [455, 0]
click at [367, 582] on div "API-only settings" at bounding box center [239, 578] width 292 height 20
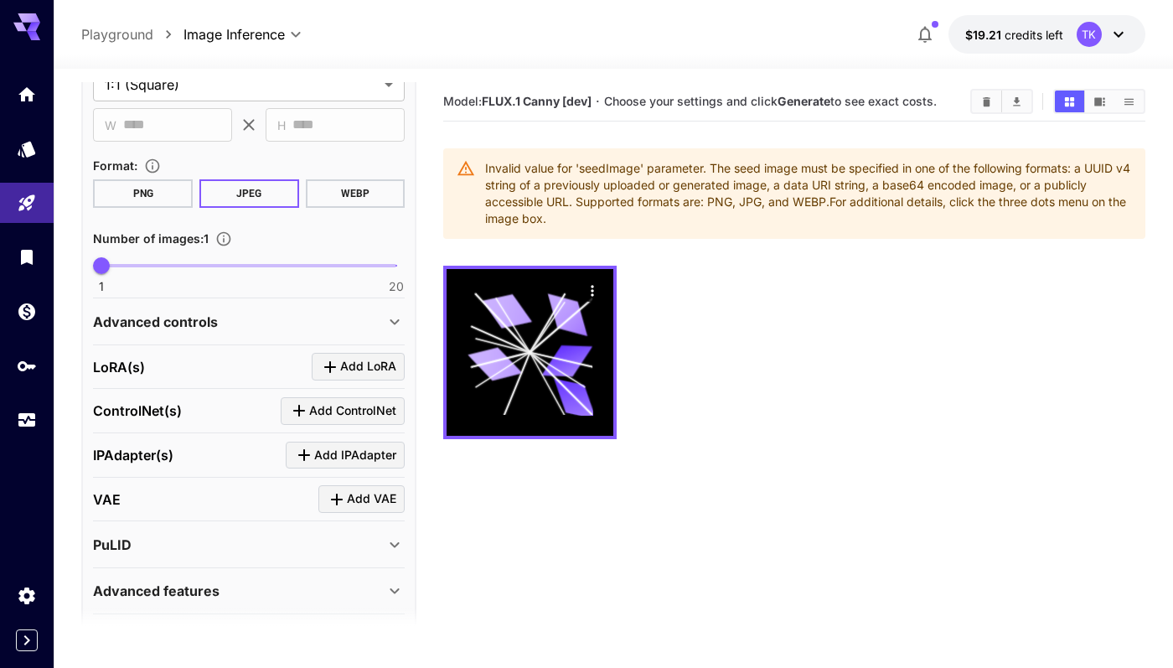
scroll to position [407, 0]
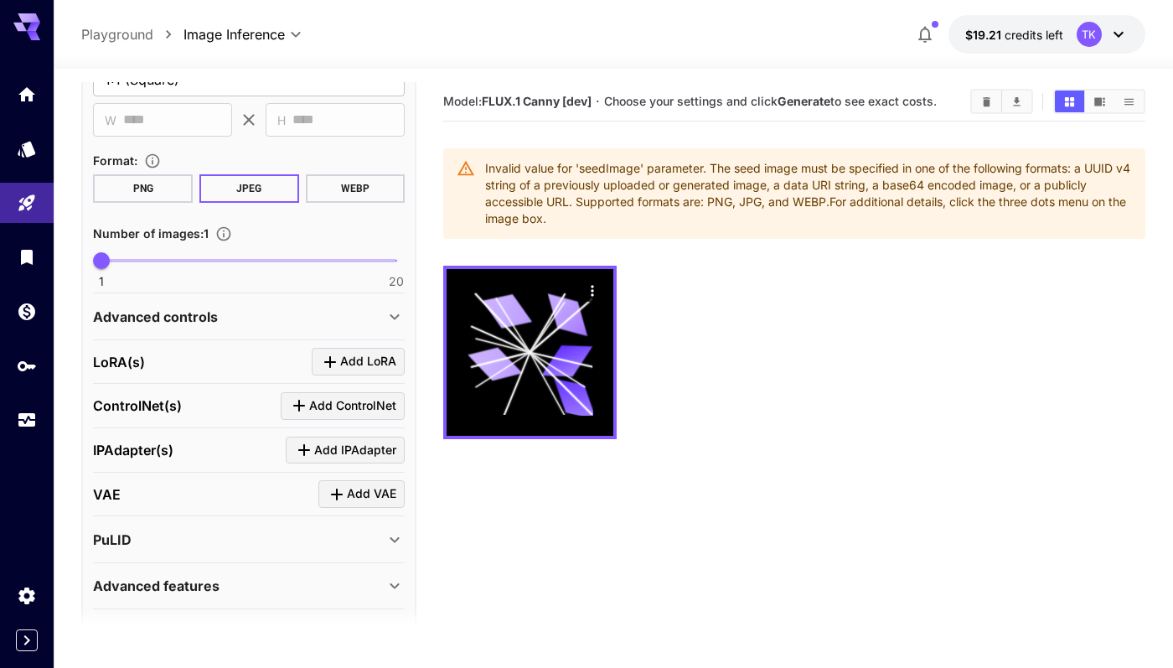
click at [391, 320] on icon at bounding box center [395, 317] width 20 height 20
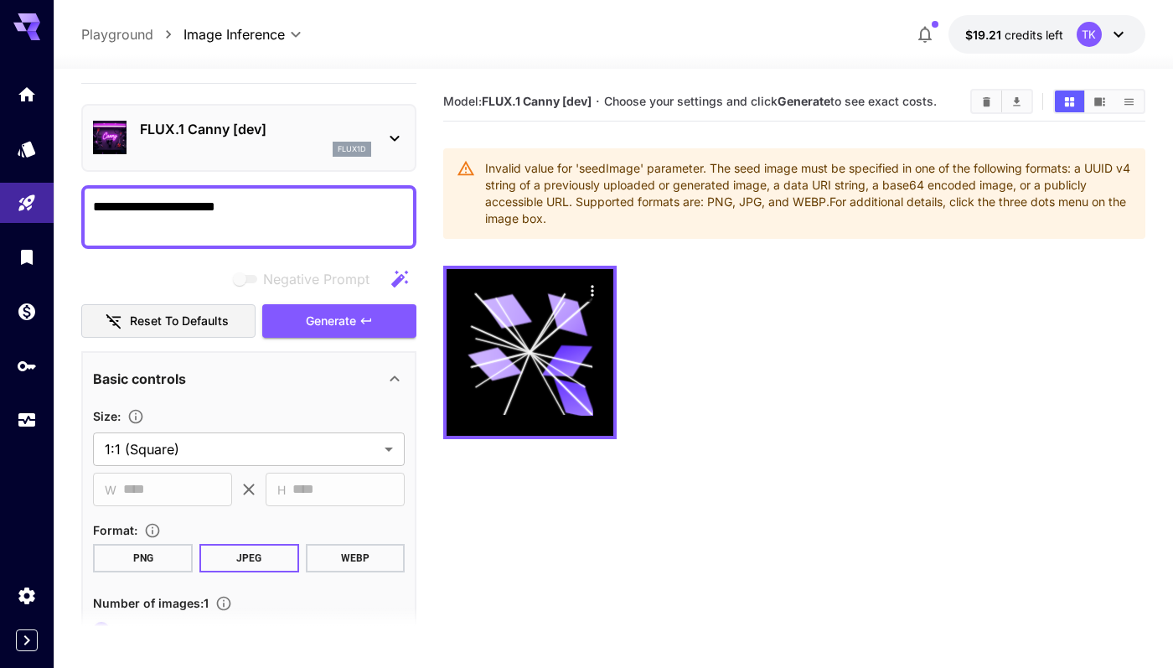
scroll to position [7, 0]
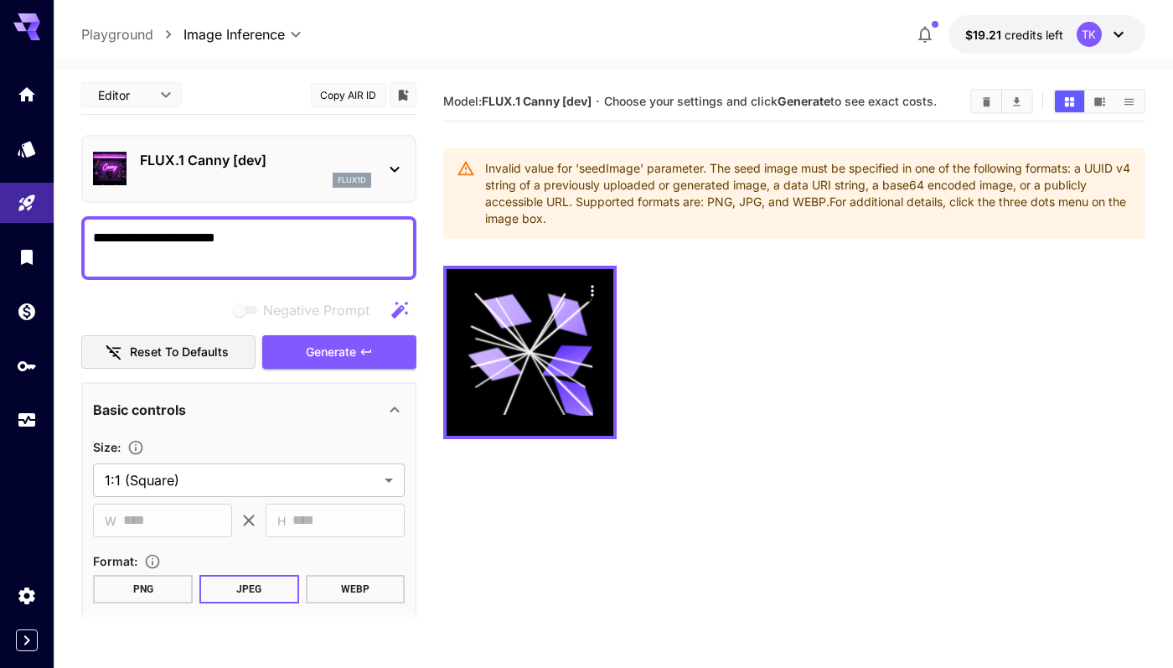
click at [132, 29] on p "Playground" at bounding box center [117, 34] width 72 height 20
click at [143, 28] on p "Playground" at bounding box center [117, 34] width 72 height 20
click at [229, 39] on body "**********" at bounding box center [586, 400] width 1173 height 800
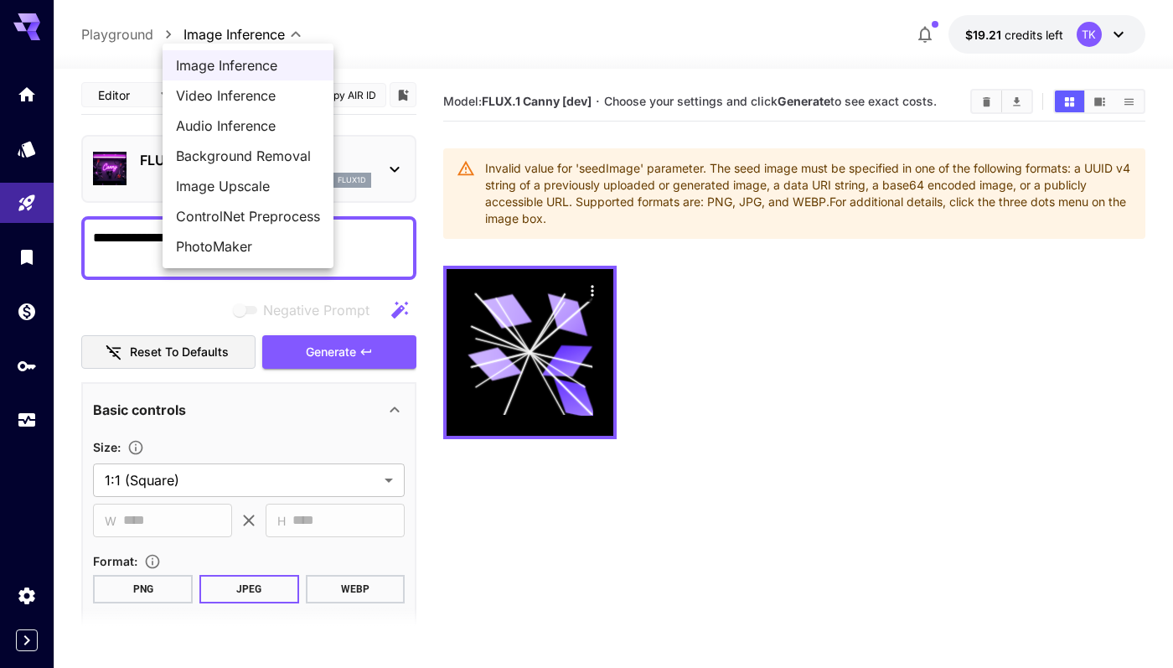
click at [279, 36] on div at bounding box center [586, 334] width 1173 height 668
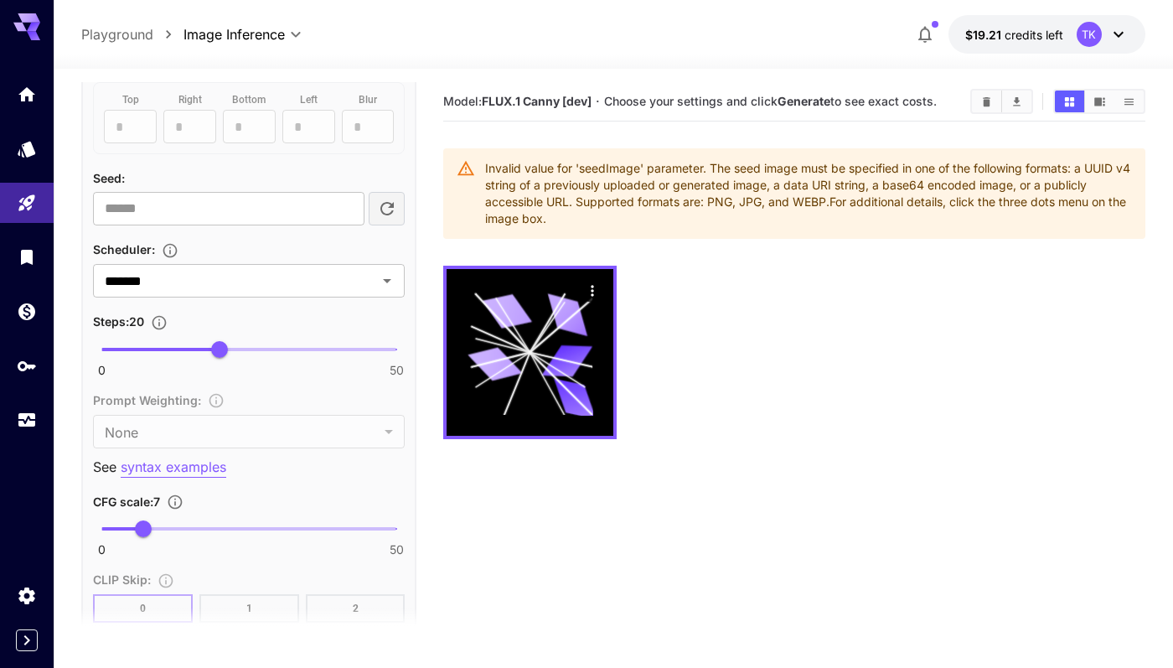
scroll to position [939, 0]
click at [283, 215] on input "number" at bounding box center [228, 208] width 271 height 34
click at [312, 207] on input "number" at bounding box center [228, 208] width 271 height 34
click at [312, 163] on div "Seed image : Drag or upload image ​ Mask image : Drag or upload image ​ Outpain…" at bounding box center [249, 216] width 312 height 811
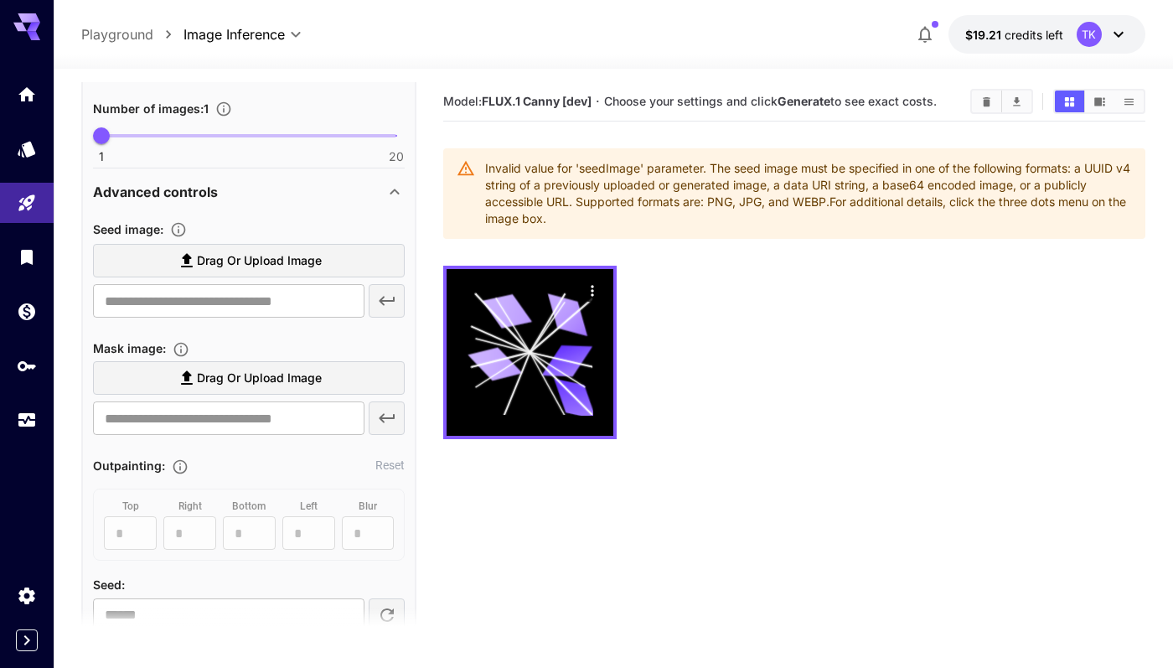
scroll to position [520, 0]
